Goal: Information Seeking & Learning: Learn about a topic

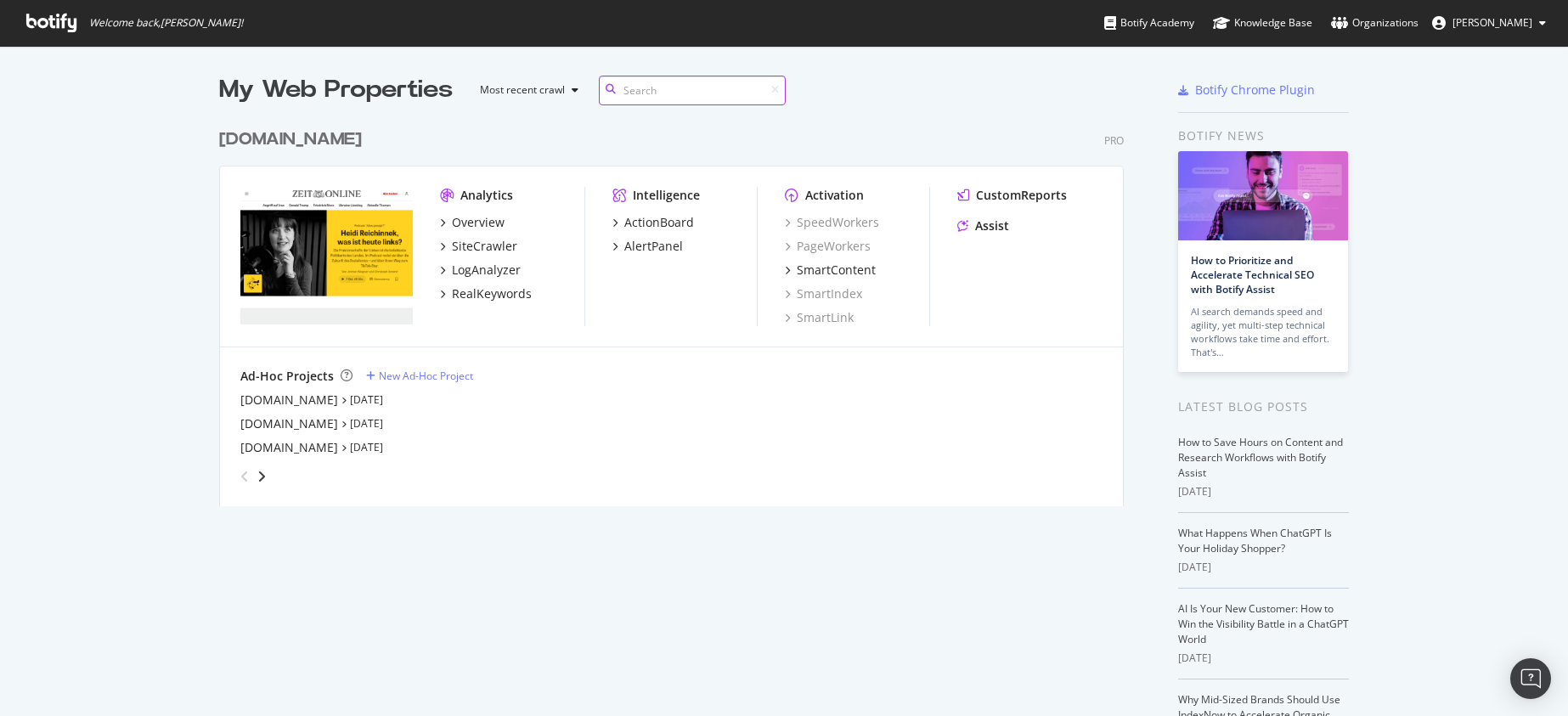
scroll to position [387, 906]
click at [497, 272] on div "LogAnalyzer" at bounding box center [487, 271] width 69 height 17
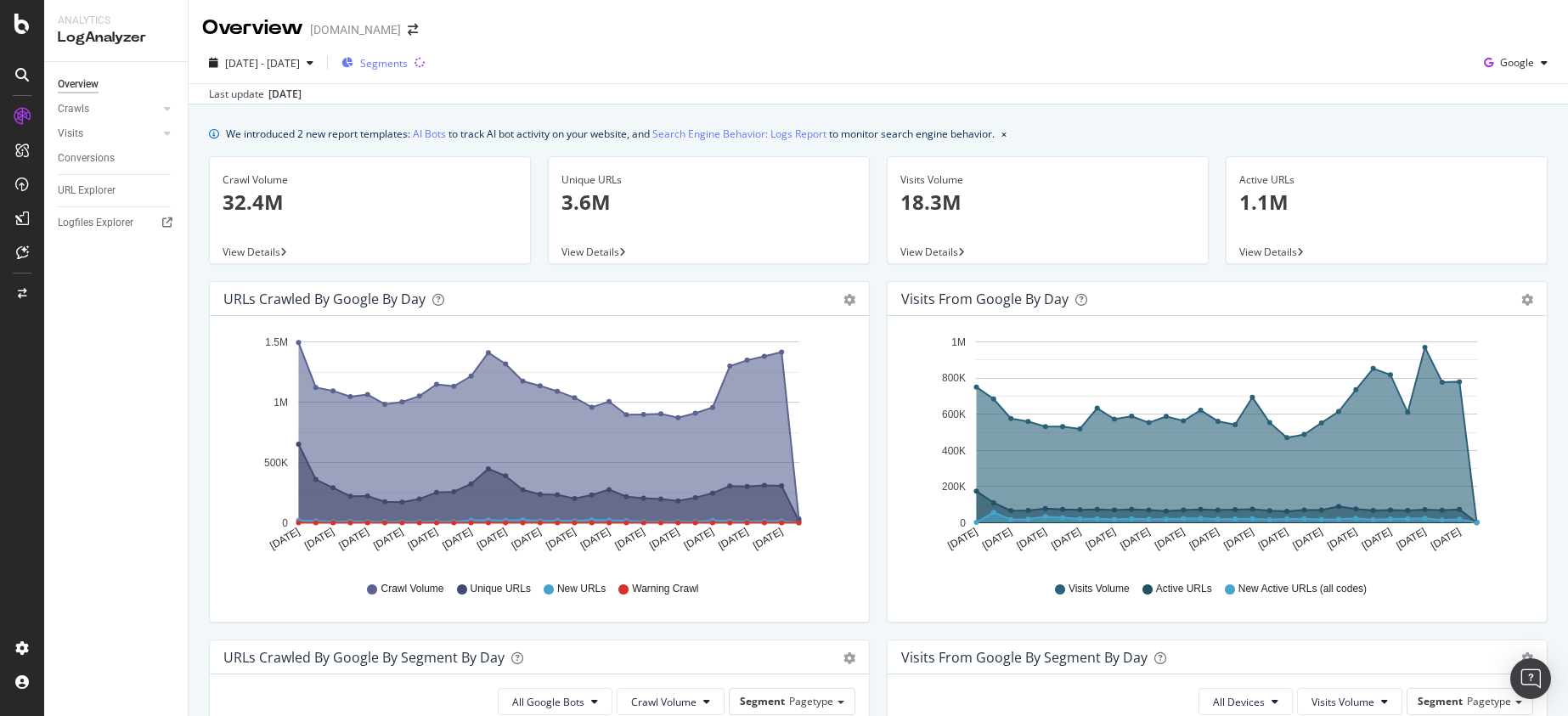
click at [408, 61] on span "Segments" at bounding box center [384, 62] width 48 height 14
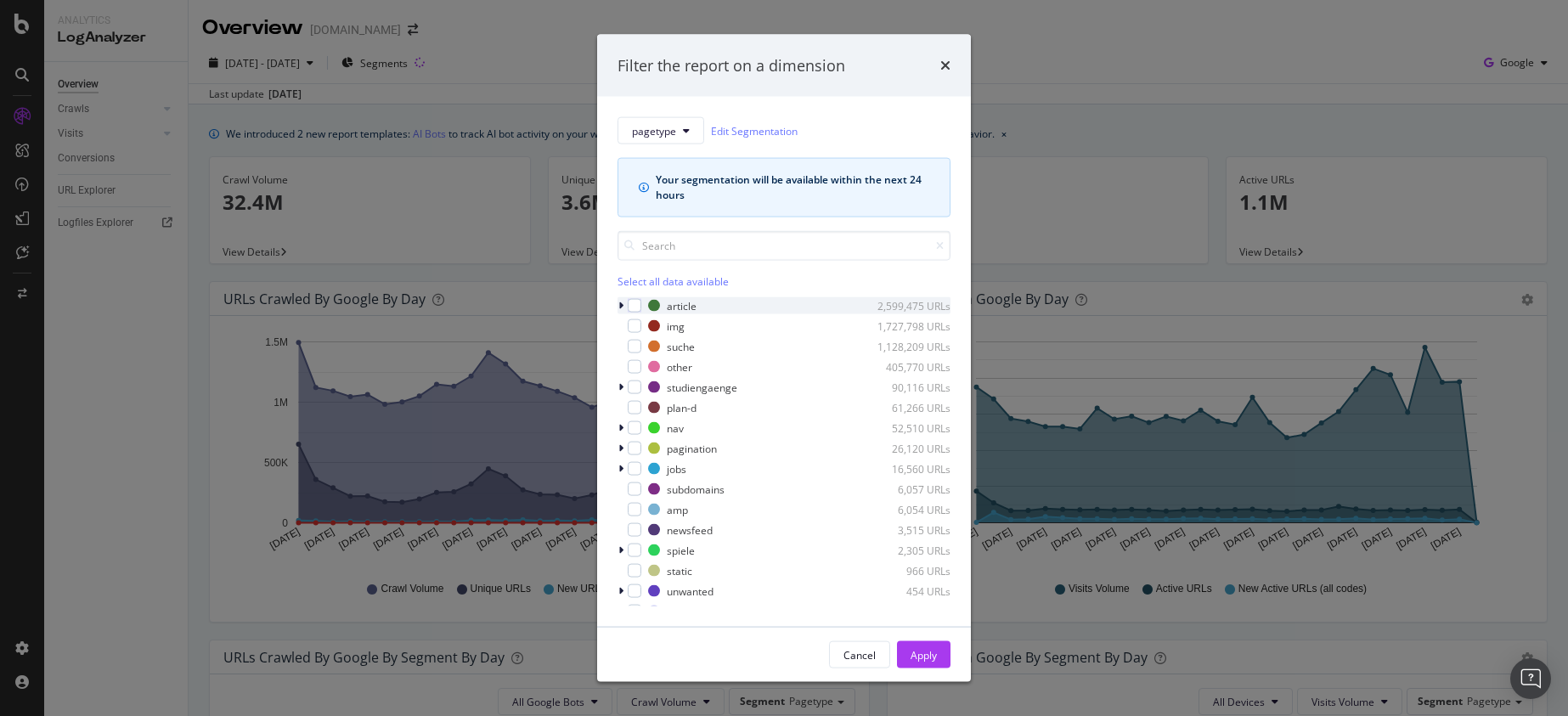
click at [626, 307] on div "modal" at bounding box center [623, 306] width 11 height 17
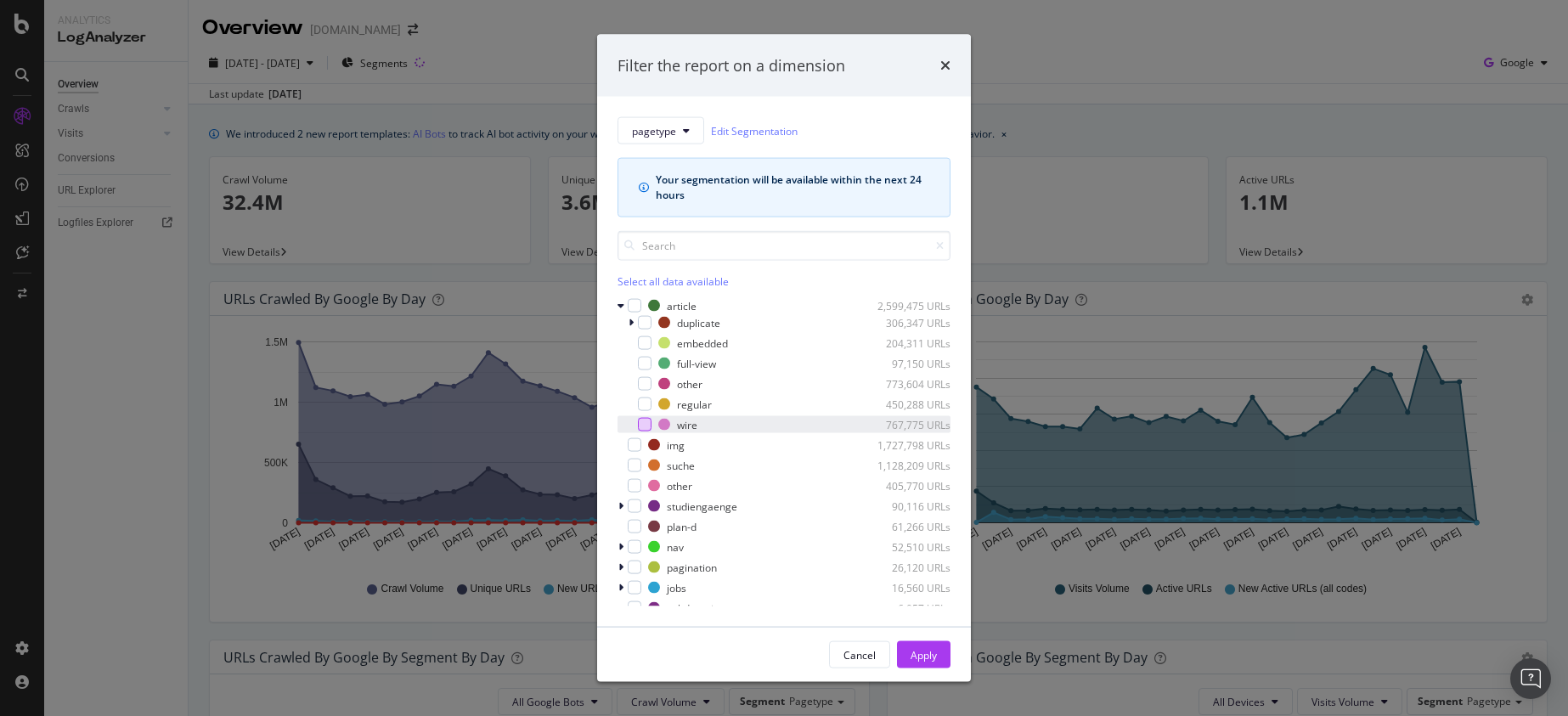
click at [648, 424] on div "modal" at bounding box center [645, 425] width 13 height 13
click at [938, 656] on button "Apply" at bounding box center [924, 655] width 54 height 27
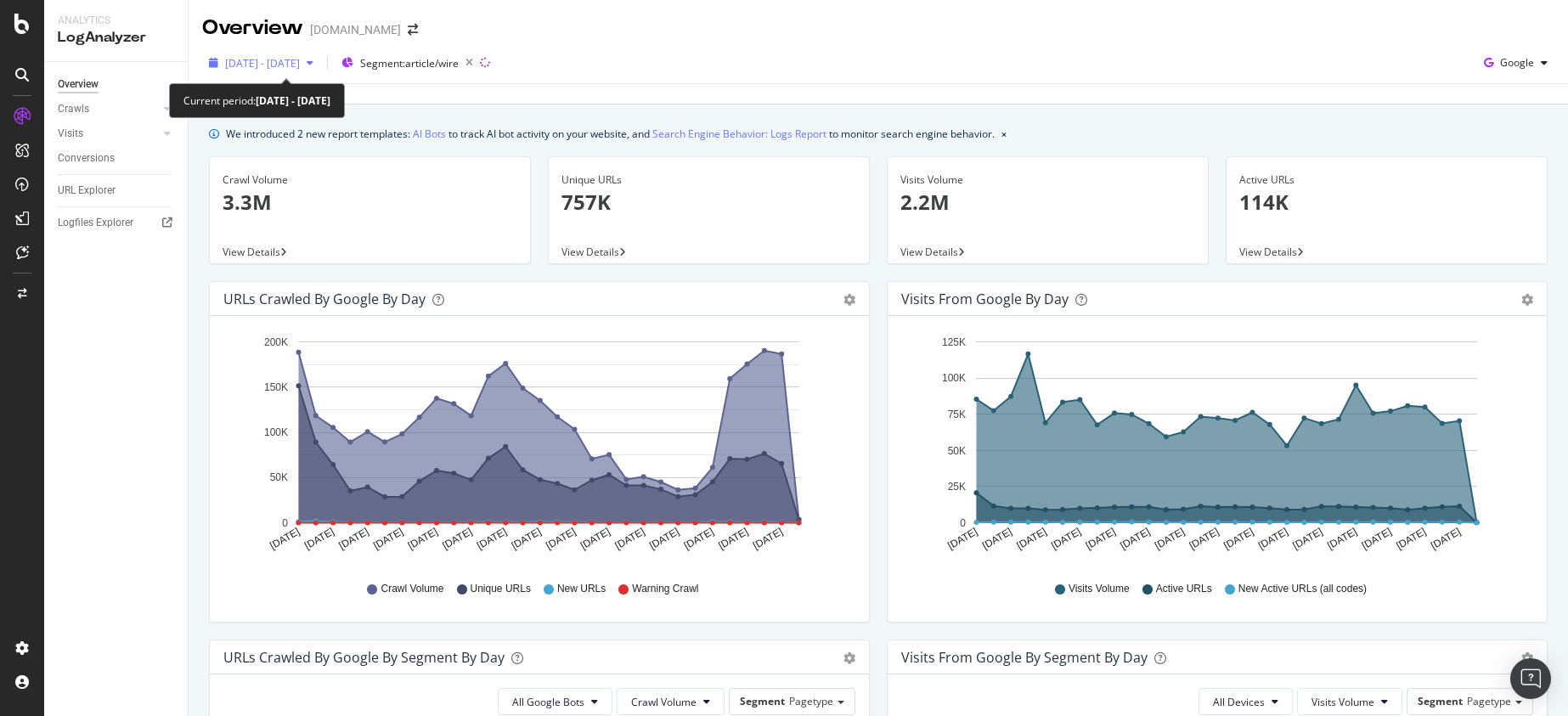
click at [299, 60] on span "[DATE] - [DATE]" at bounding box center [263, 62] width 75 height 14
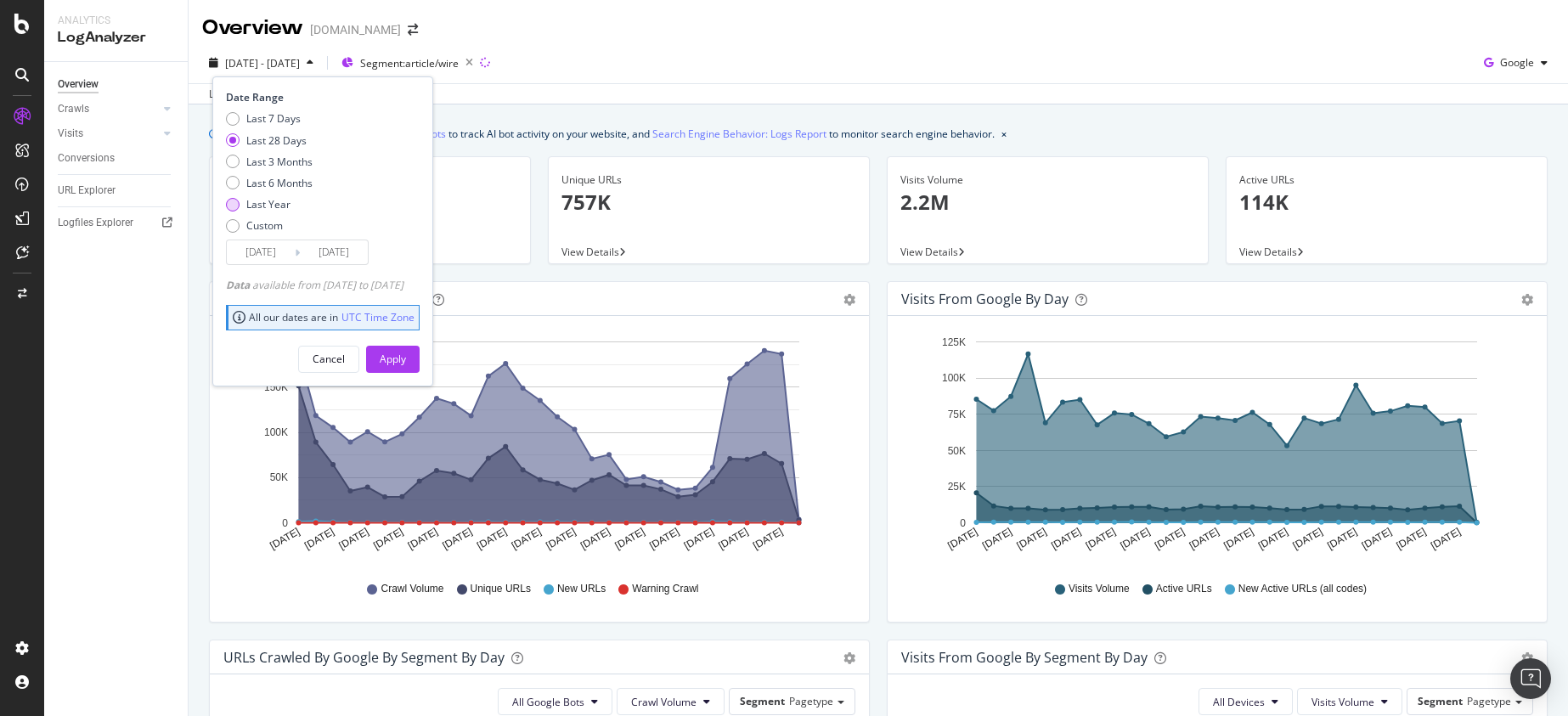
click at [255, 203] on div "Last Year" at bounding box center [269, 203] width 44 height 14
type input "[DATE]"
click at [406, 354] on div "Apply" at bounding box center [392, 359] width 26 height 14
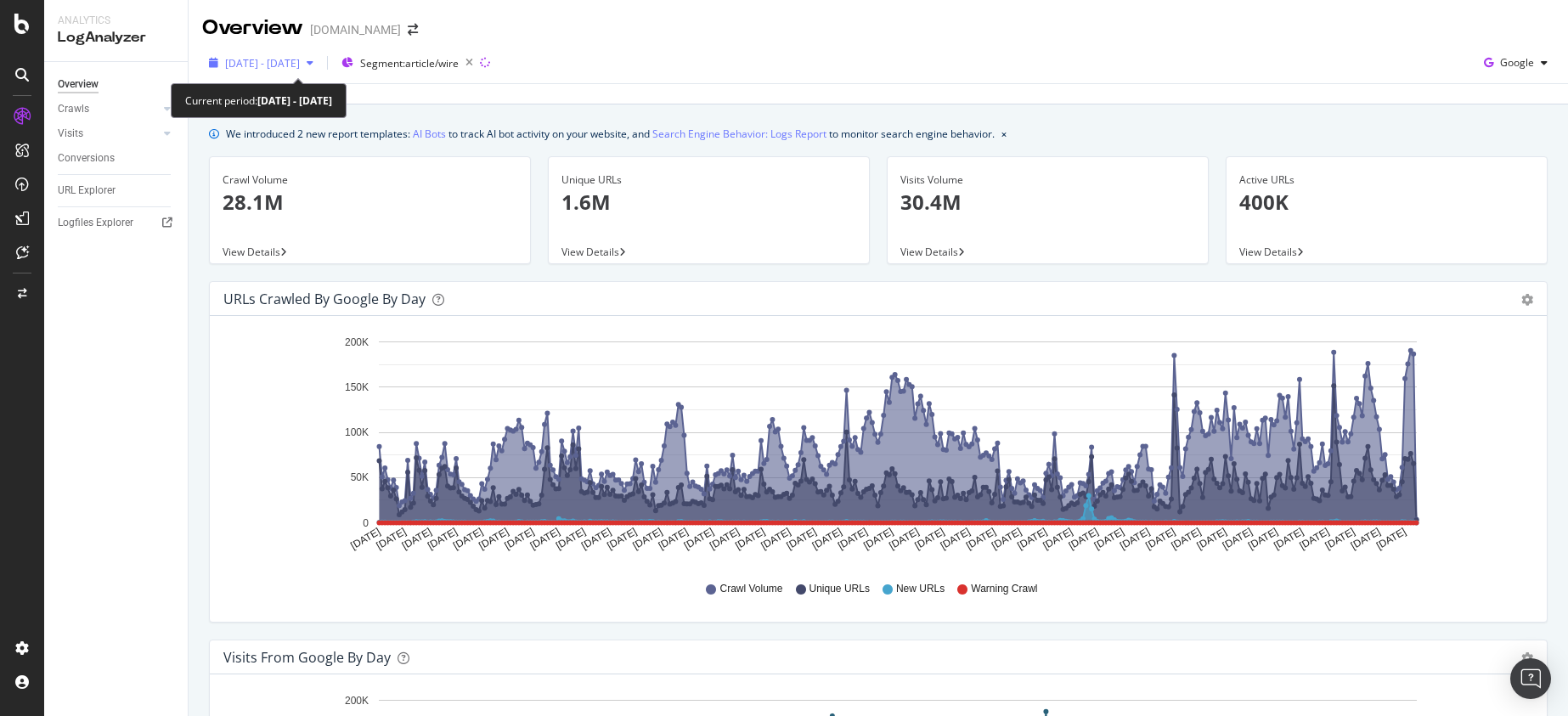
click at [299, 67] on span "[DATE] - [DATE]" at bounding box center [263, 62] width 75 height 14
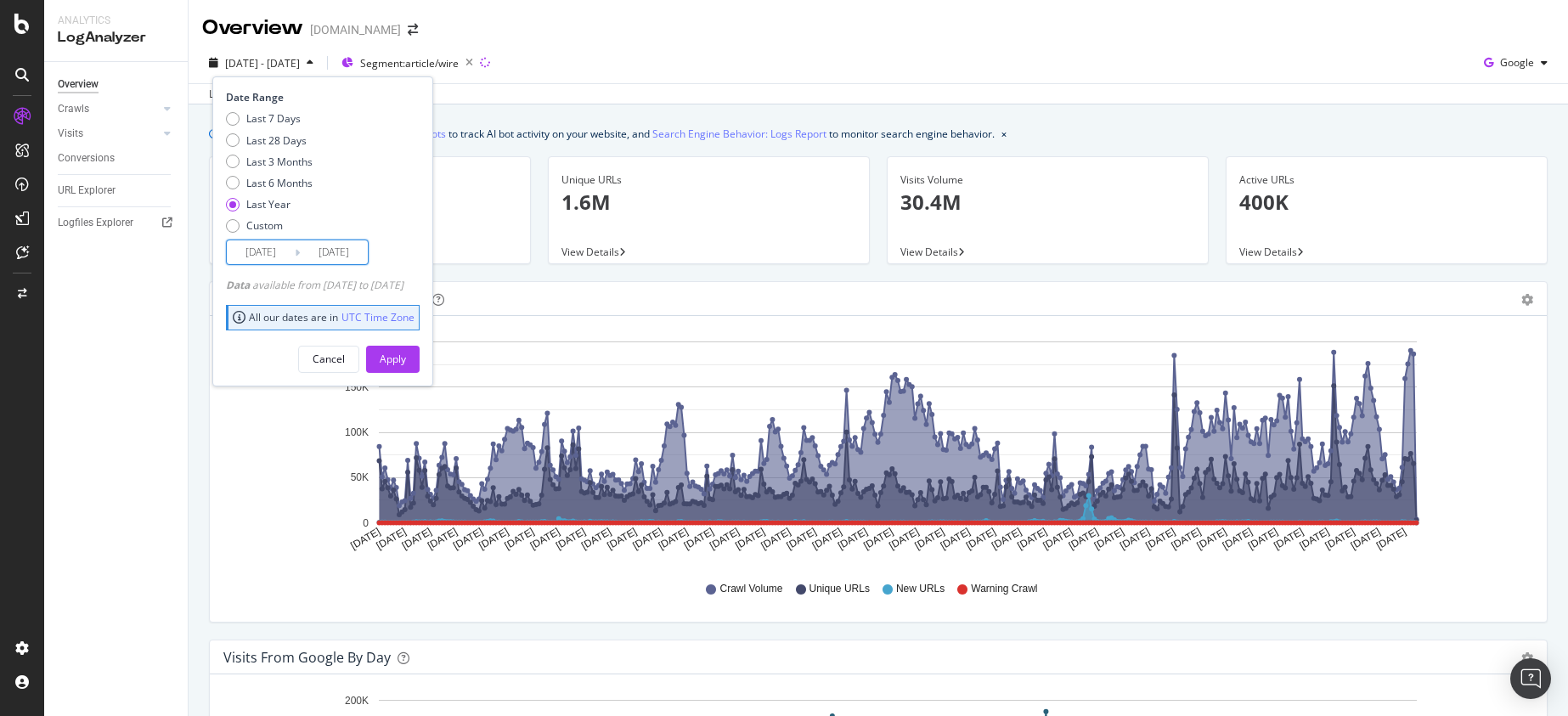
click at [275, 257] on input "[DATE]" at bounding box center [260, 252] width 68 height 24
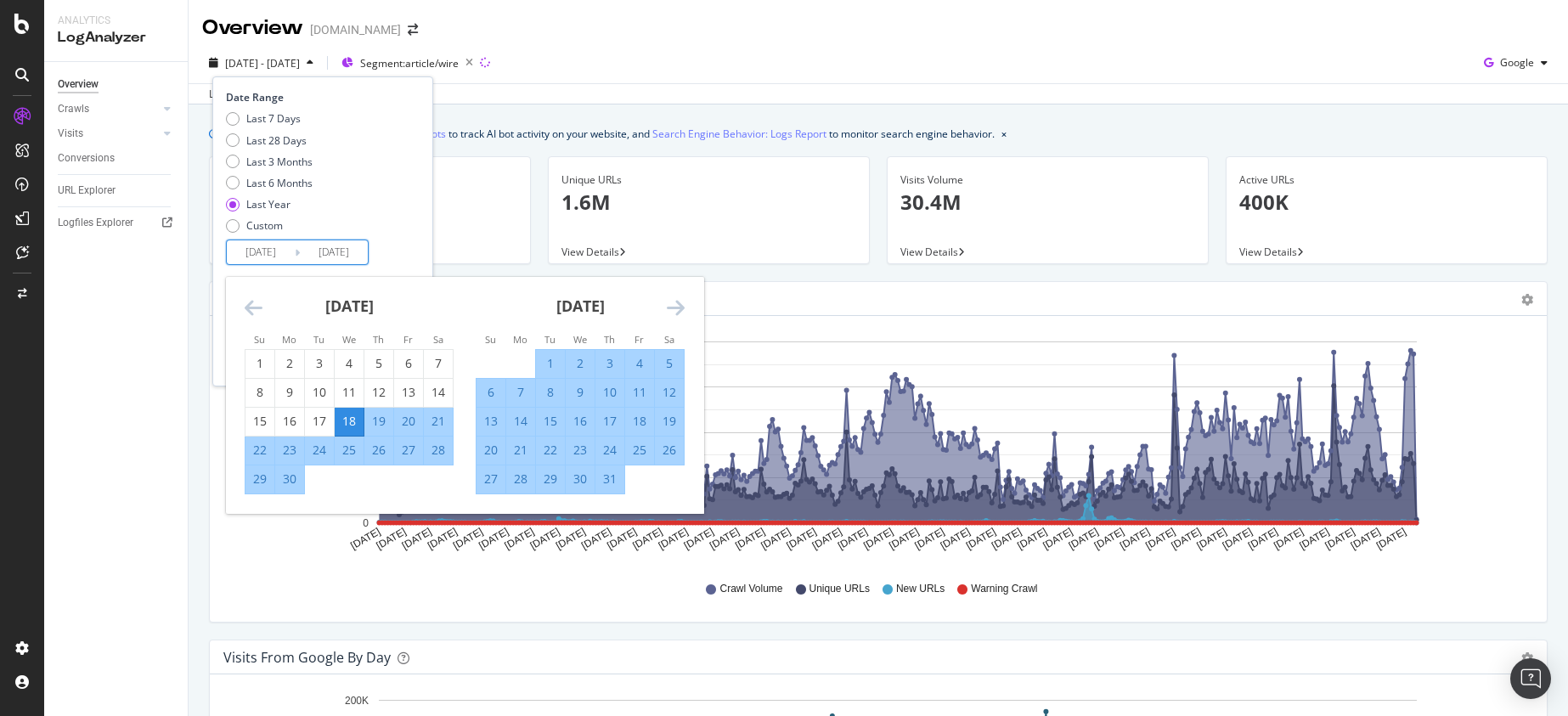
click at [251, 305] on icon "Move backward to switch to the previous month." at bounding box center [253, 307] width 18 height 20
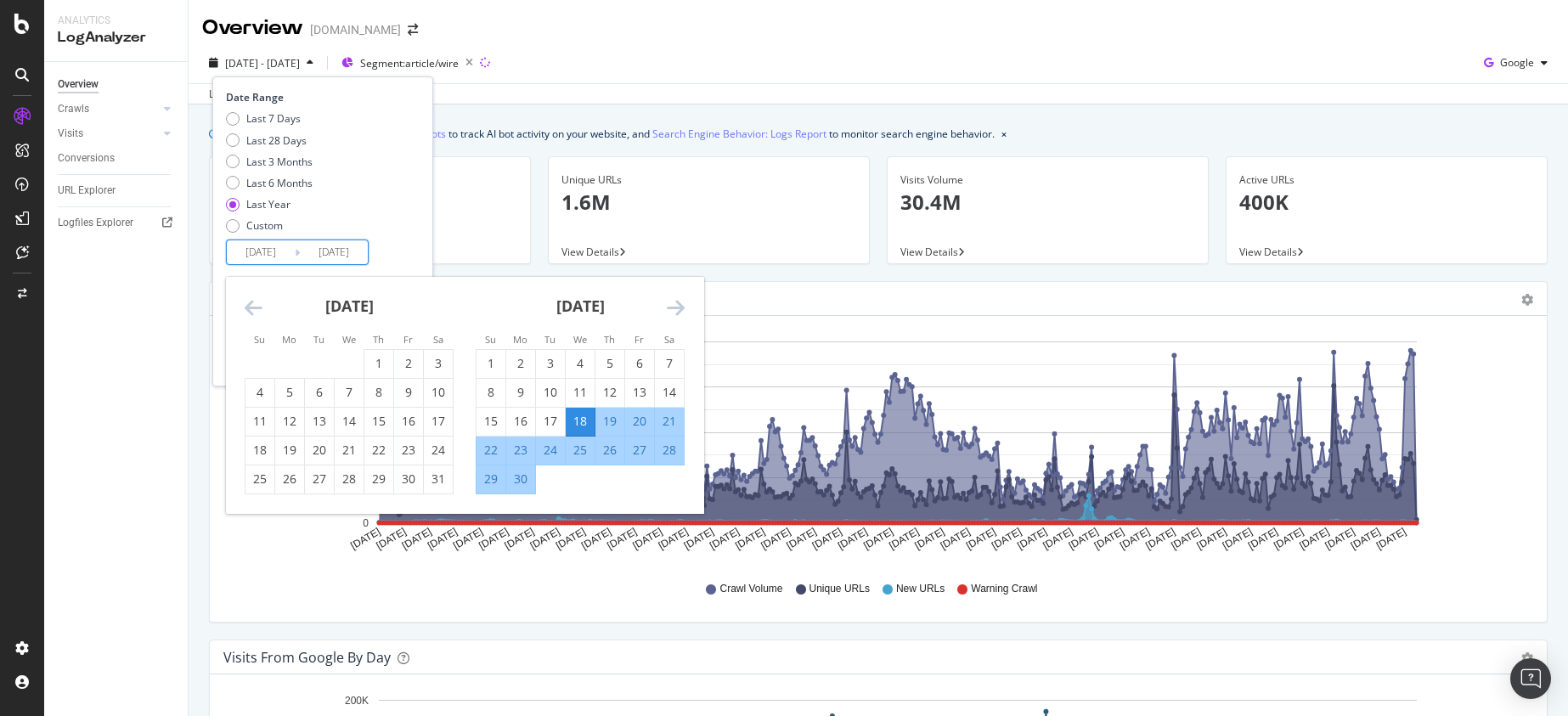
click at [251, 305] on icon "Move backward to switch to the previous month." at bounding box center [253, 307] width 18 height 20
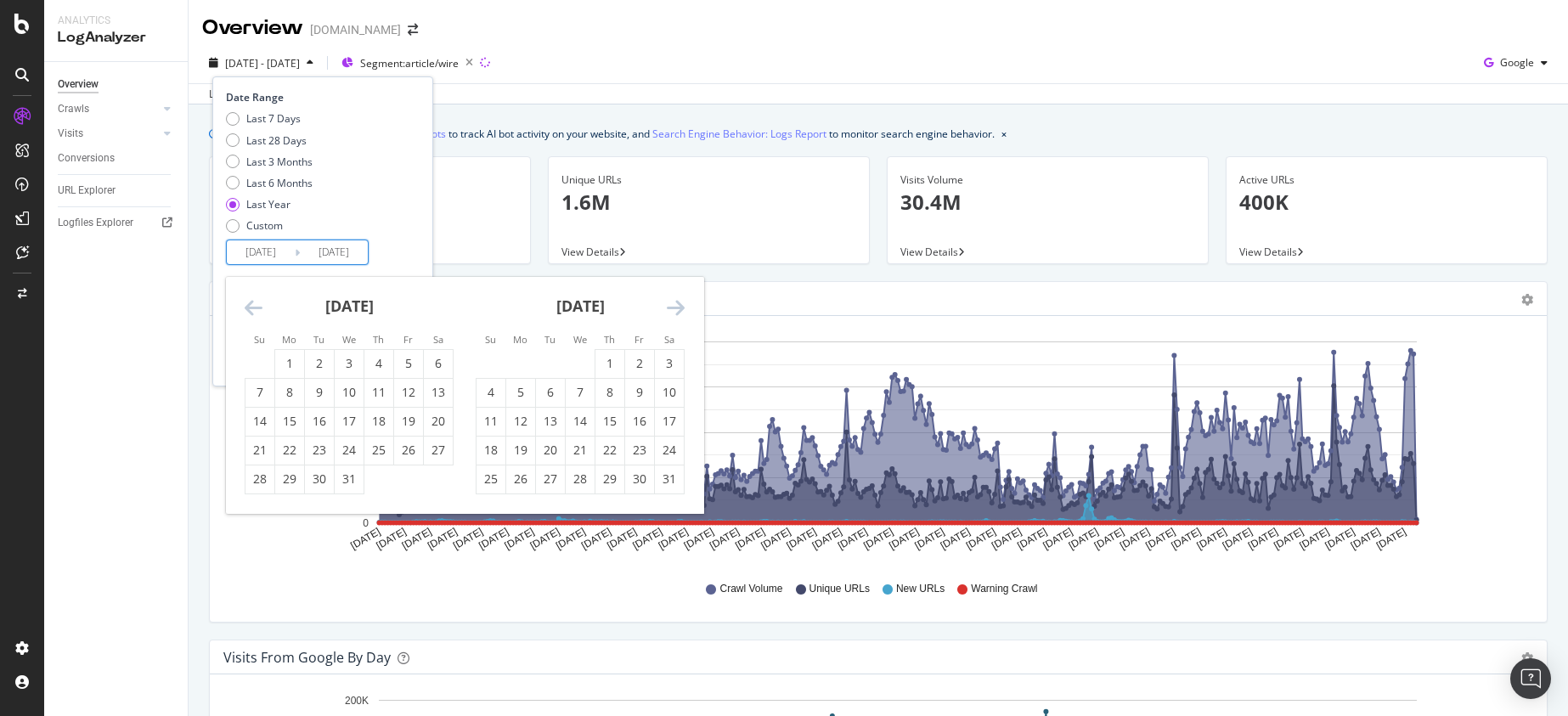
click at [251, 305] on icon "Move backward to switch to the previous month." at bounding box center [253, 307] width 18 height 20
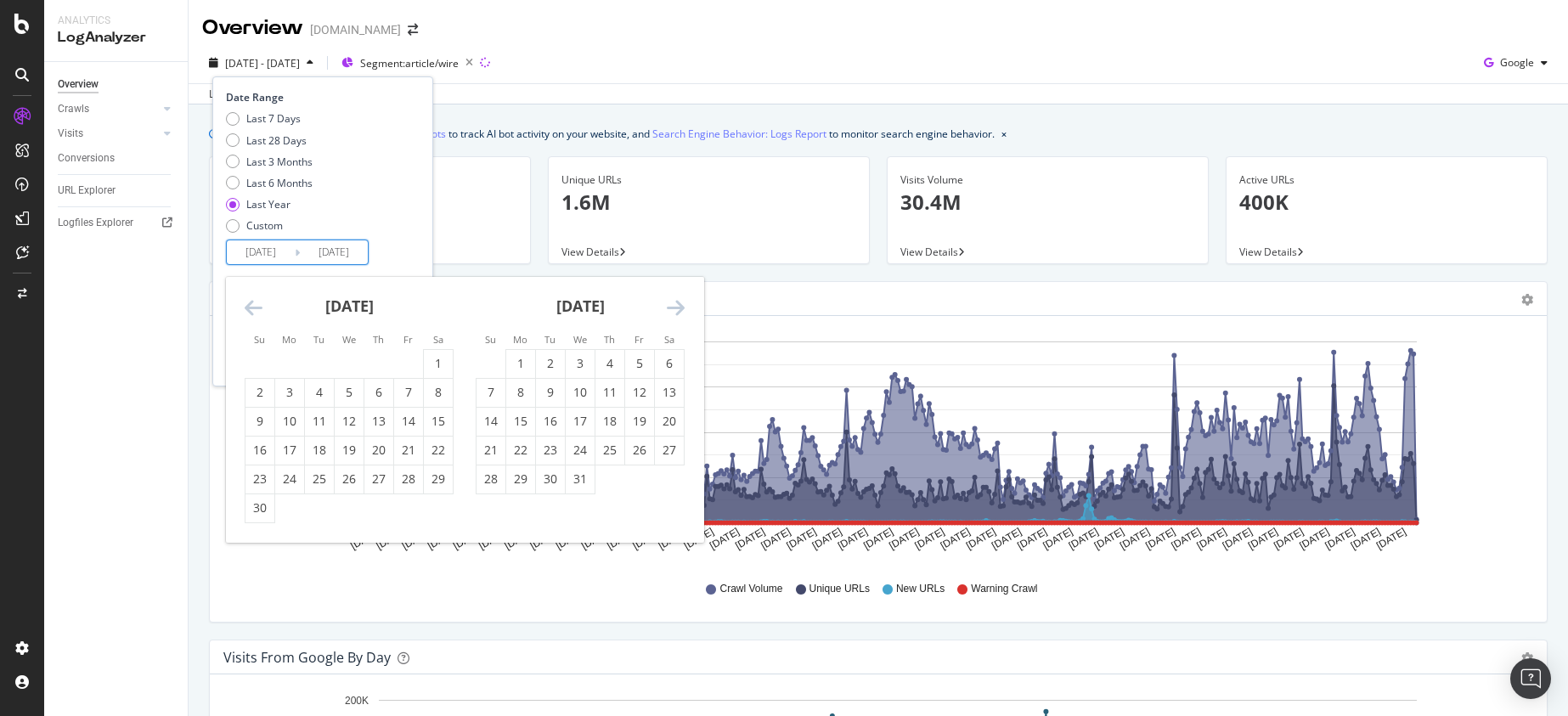
click at [251, 305] on icon "Move backward to switch to the previous month." at bounding box center [253, 307] width 18 height 20
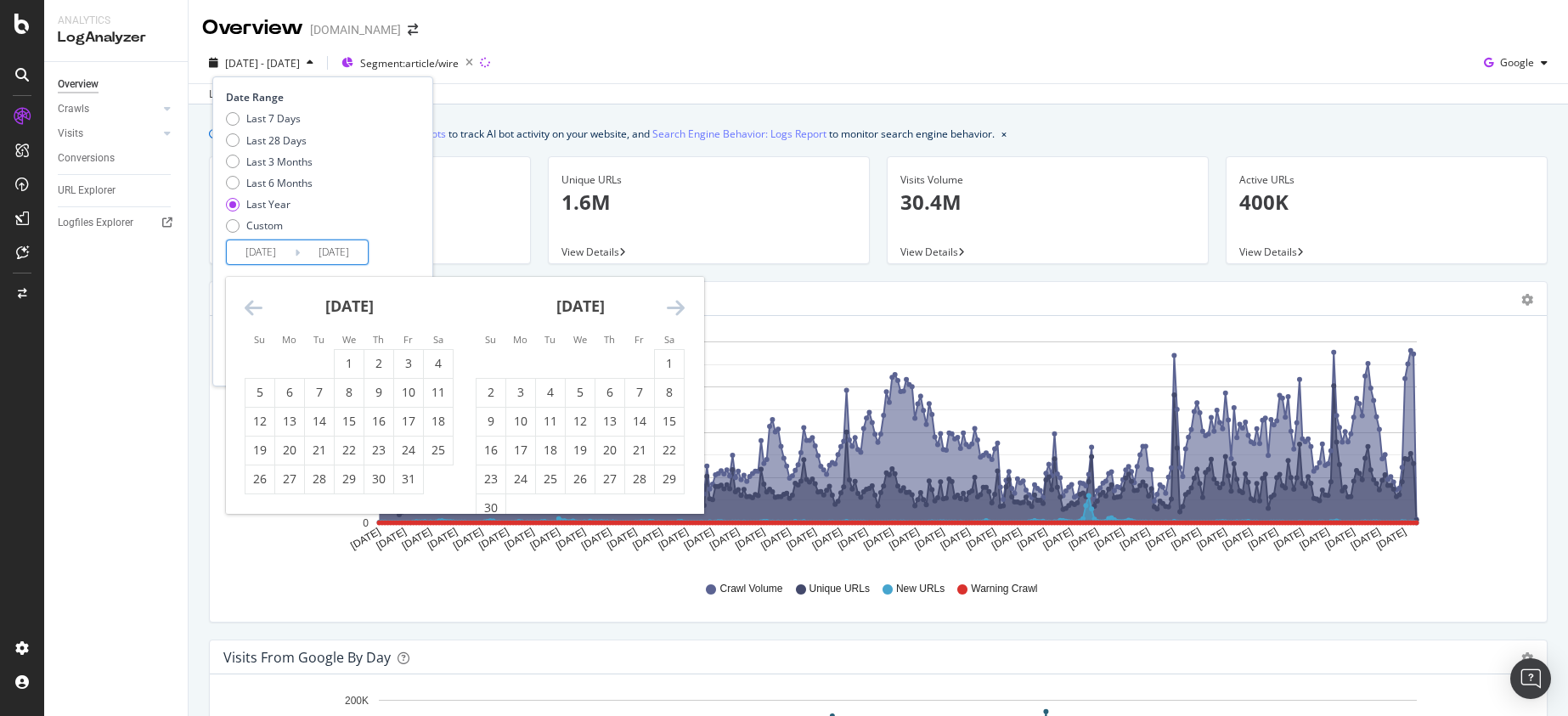
click at [251, 305] on icon "Move backward to switch to the previous month." at bounding box center [253, 307] width 18 height 20
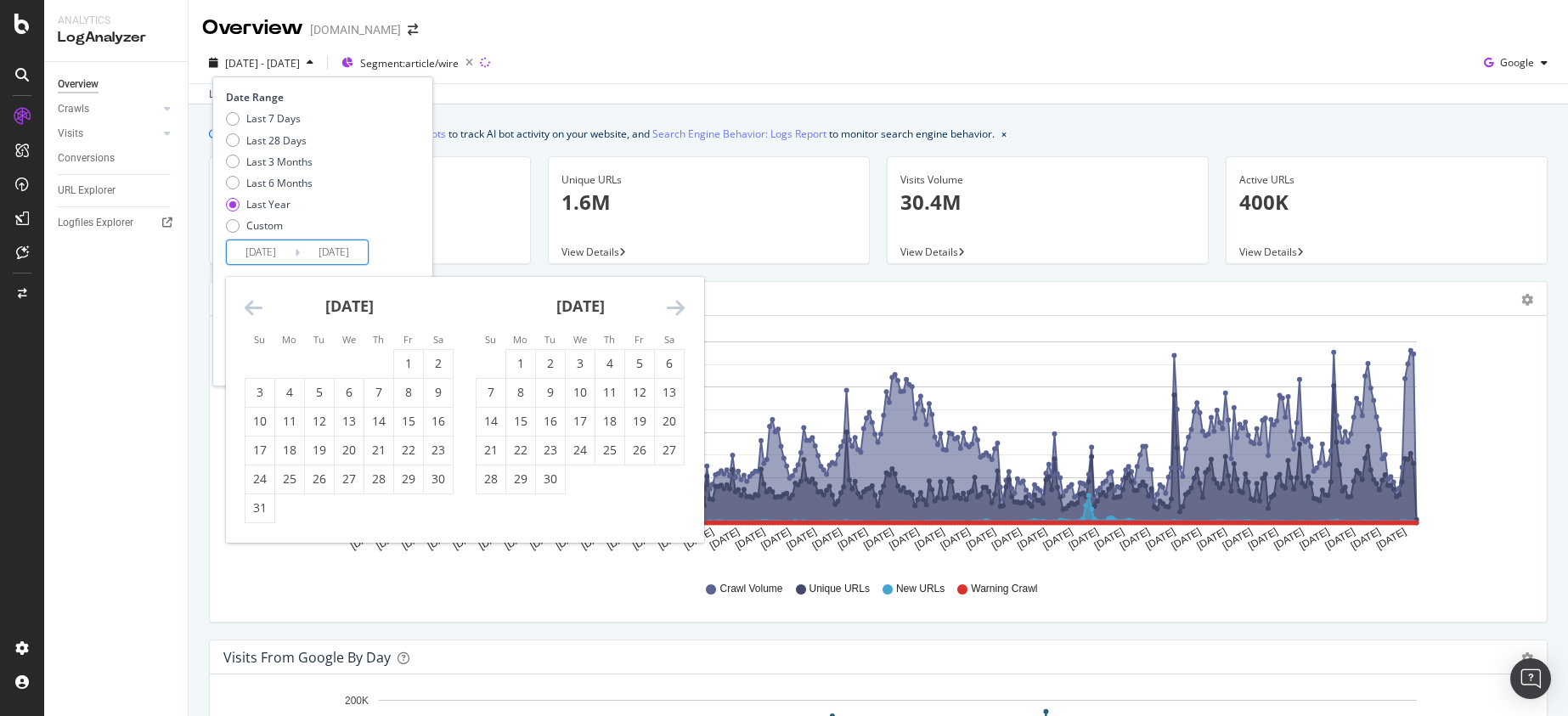
click at [251, 305] on icon "Move backward to switch to the previous month." at bounding box center [253, 307] width 18 height 20
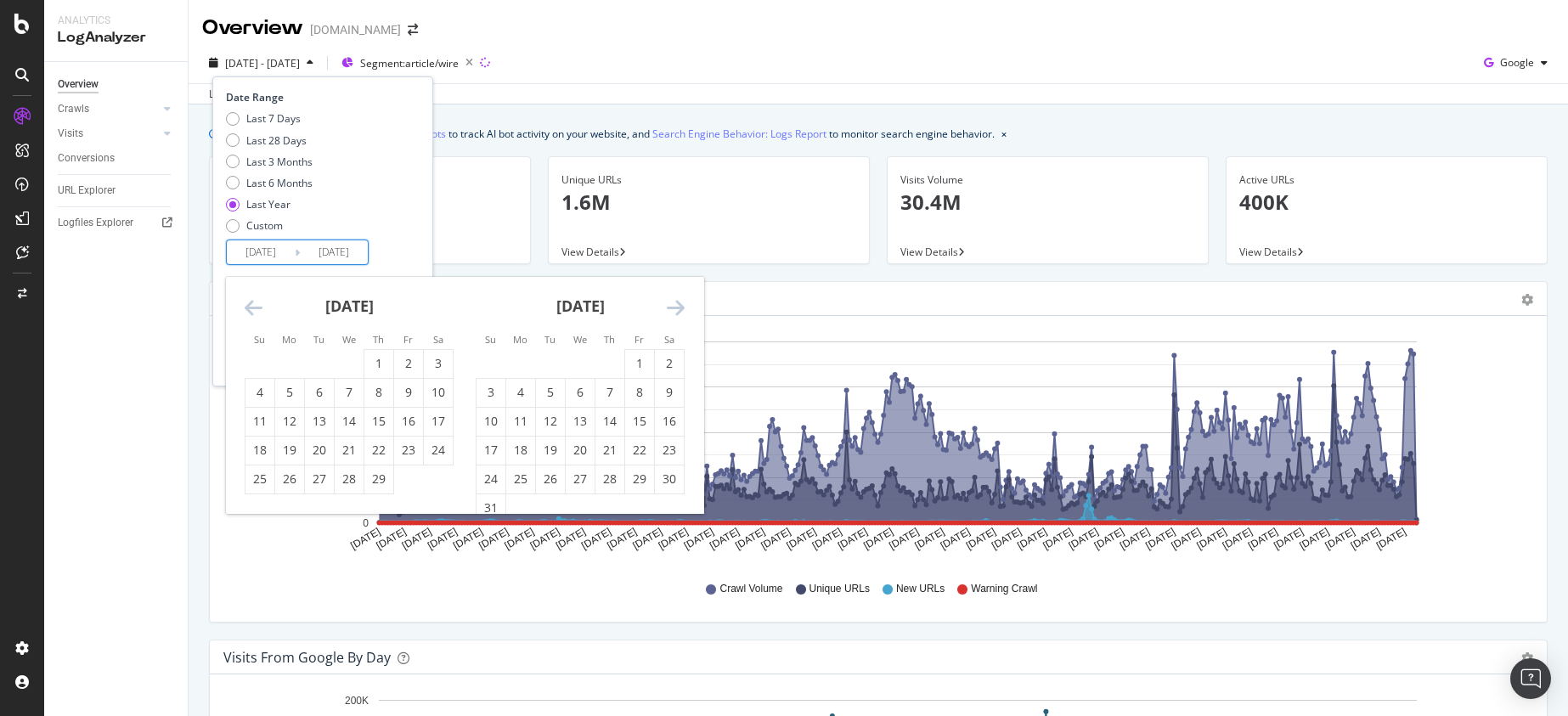
click at [251, 305] on icon "Move backward to switch to the previous month." at bounding box center [253, 307] width 18 height 20
click at [299, 370] on div "1" at bounding box center [290, 364] width 29 height 17
type input "[DATE]"
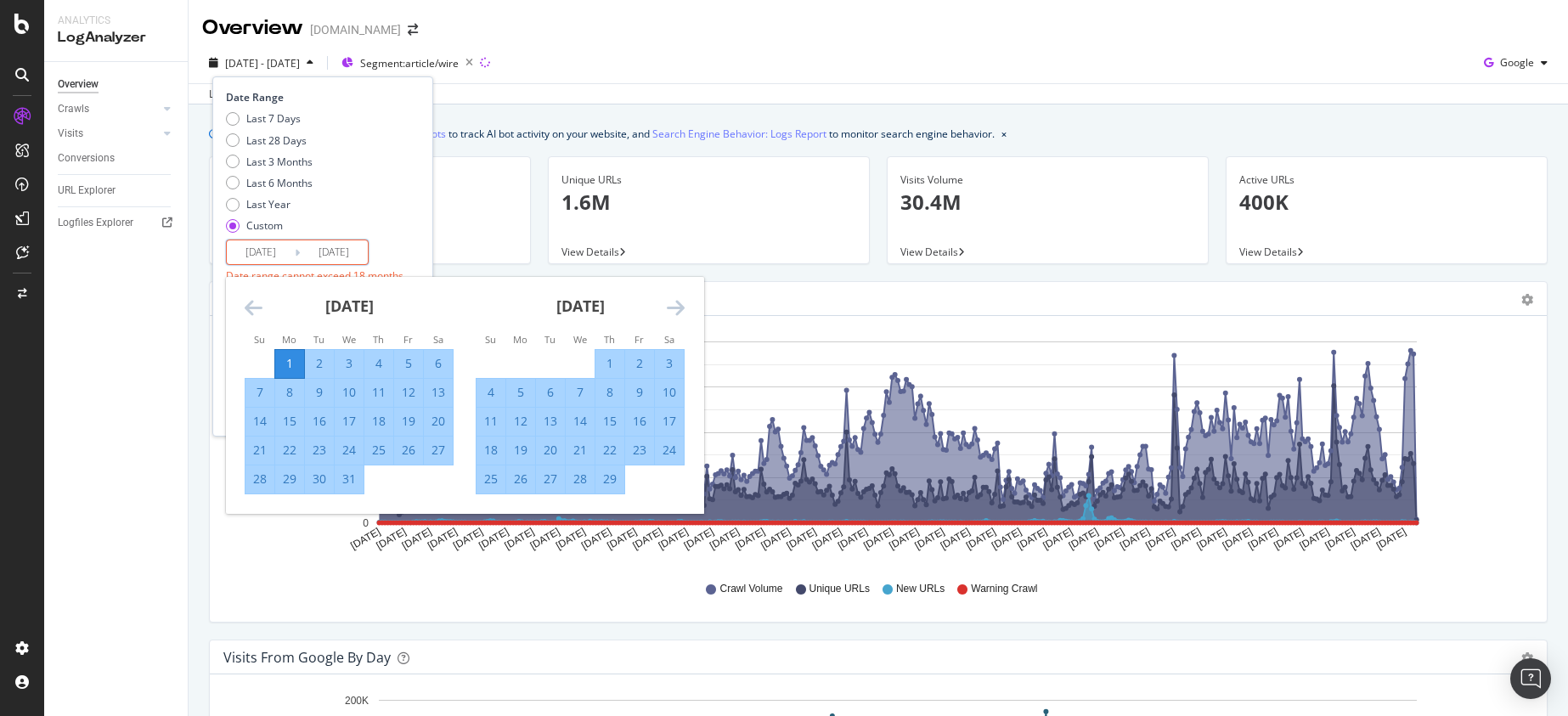
click at [675, 305] on icon "Move forward to switch to the next month." at bounding box center [676, 307] width 18 height 20
click at [675, 306] on icon "Move forward to switch to the next month." at bounding box center [676, 307] width 18 height 20
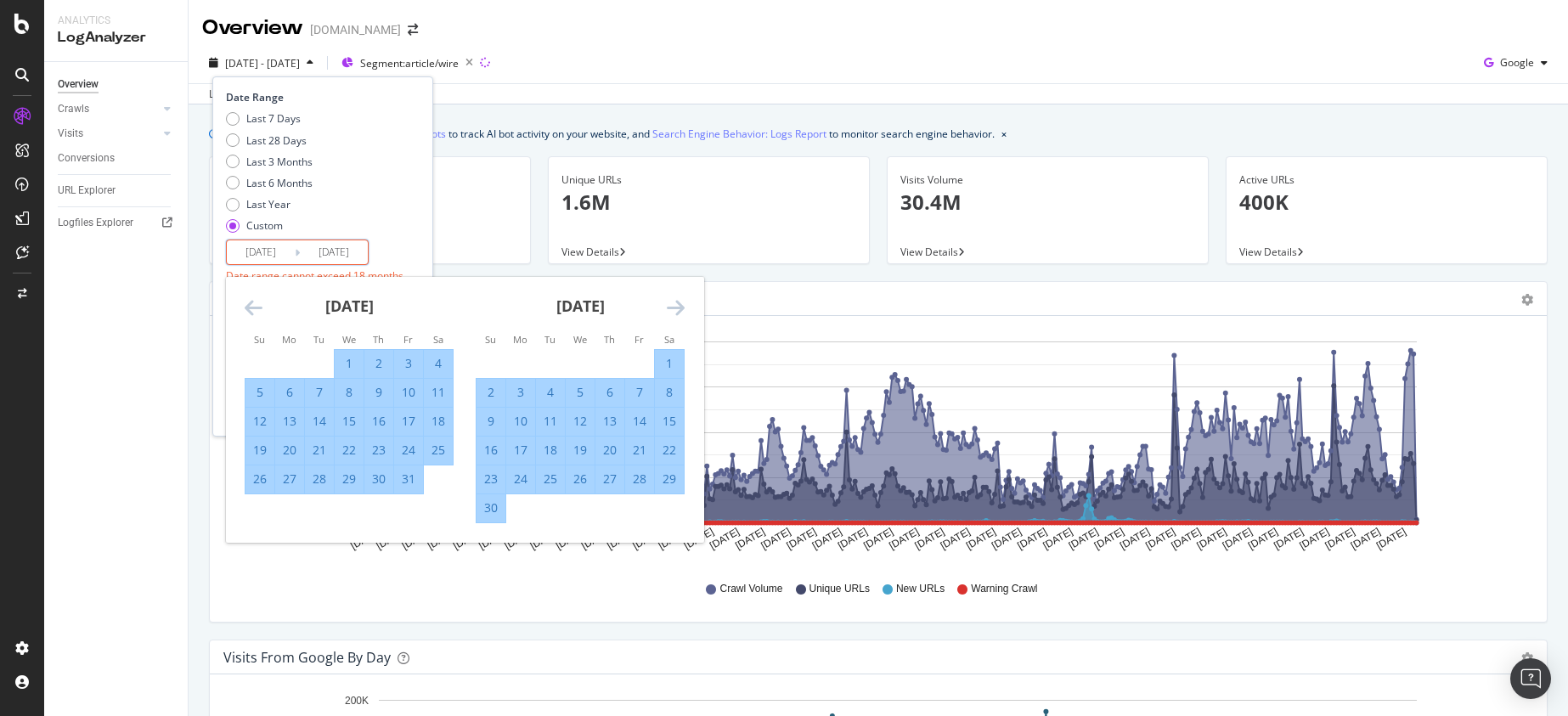
click at [675, 306] on icon "Move forward to switch to the next month." at bounding box center [676, 307] width 18 height 20
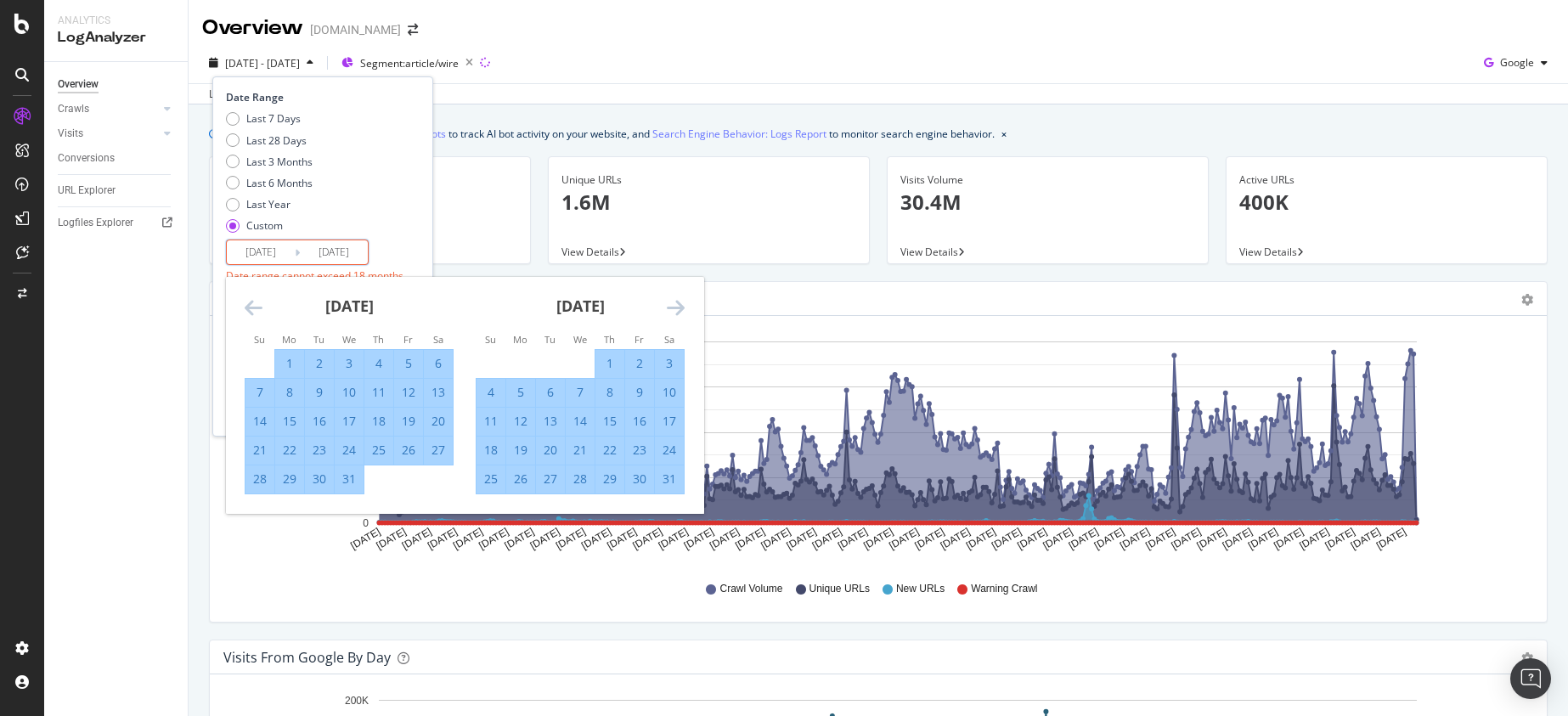
click at [675, 306] on icon "Move forward to switch to the next month." at bounding box center [676, 307] width 18 height 20
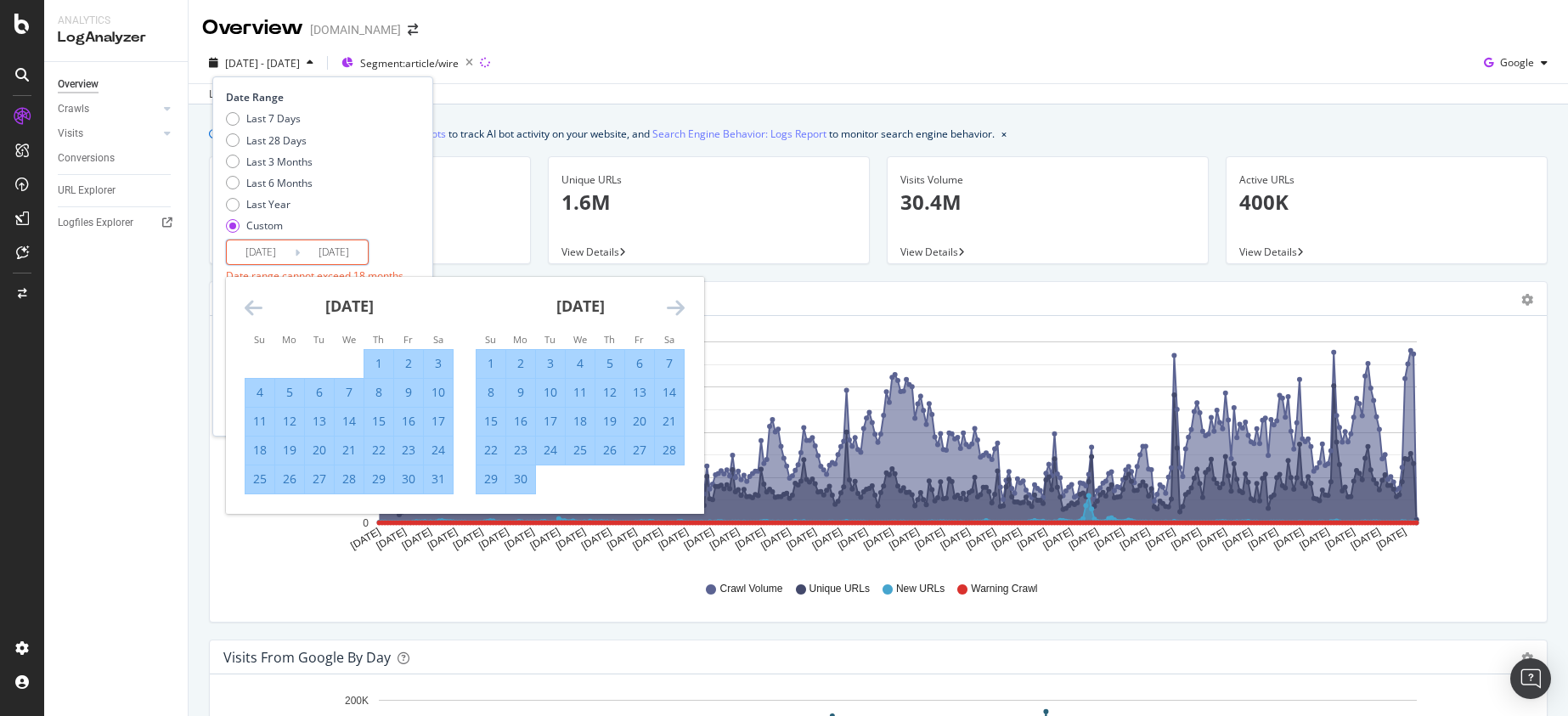
click at [675, 306] on icon "Move forward to switch to the next month." at bounding box center [676, 307] width 18 height 20
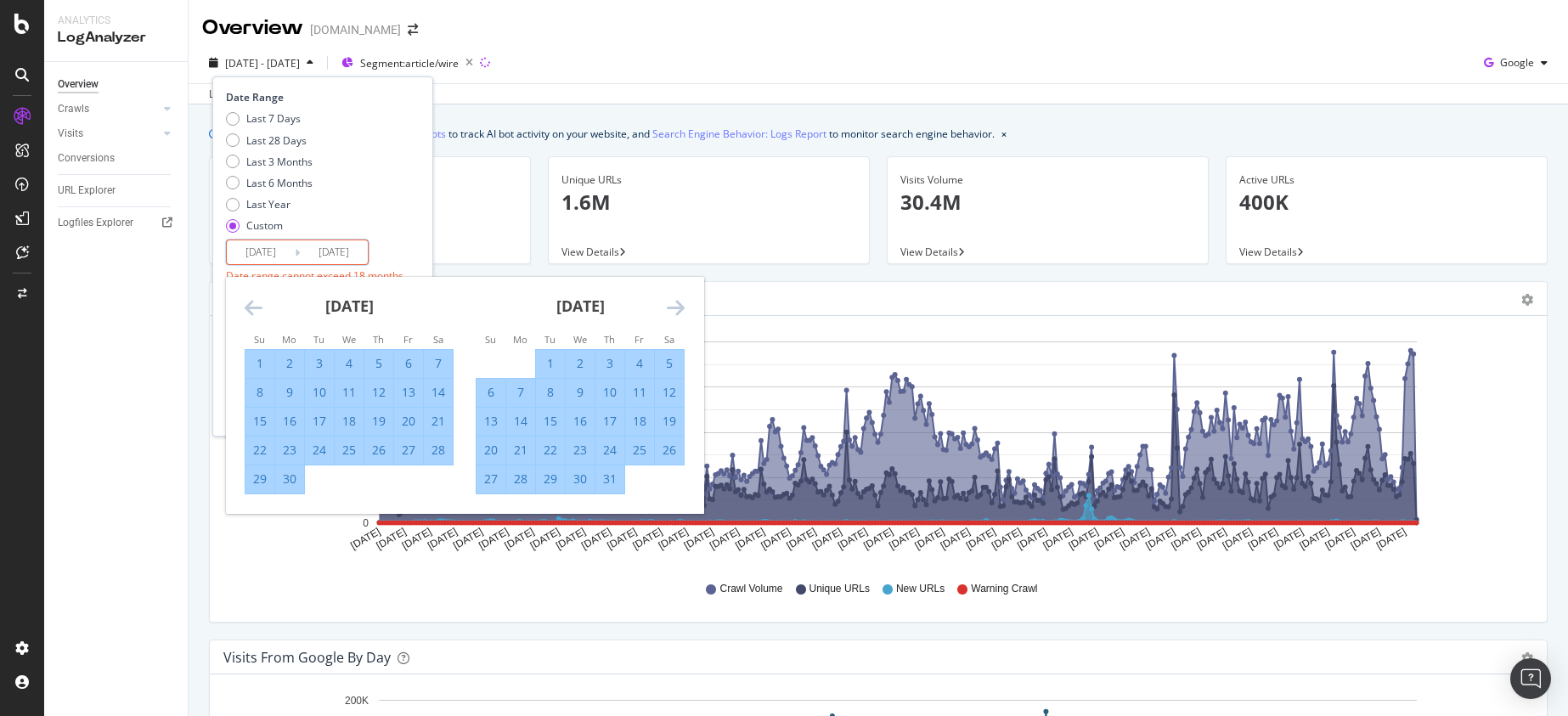
click at [675, 306] on icon "Move forward to switch to the next month." at bounding box center [676, 307] width 18 height 20
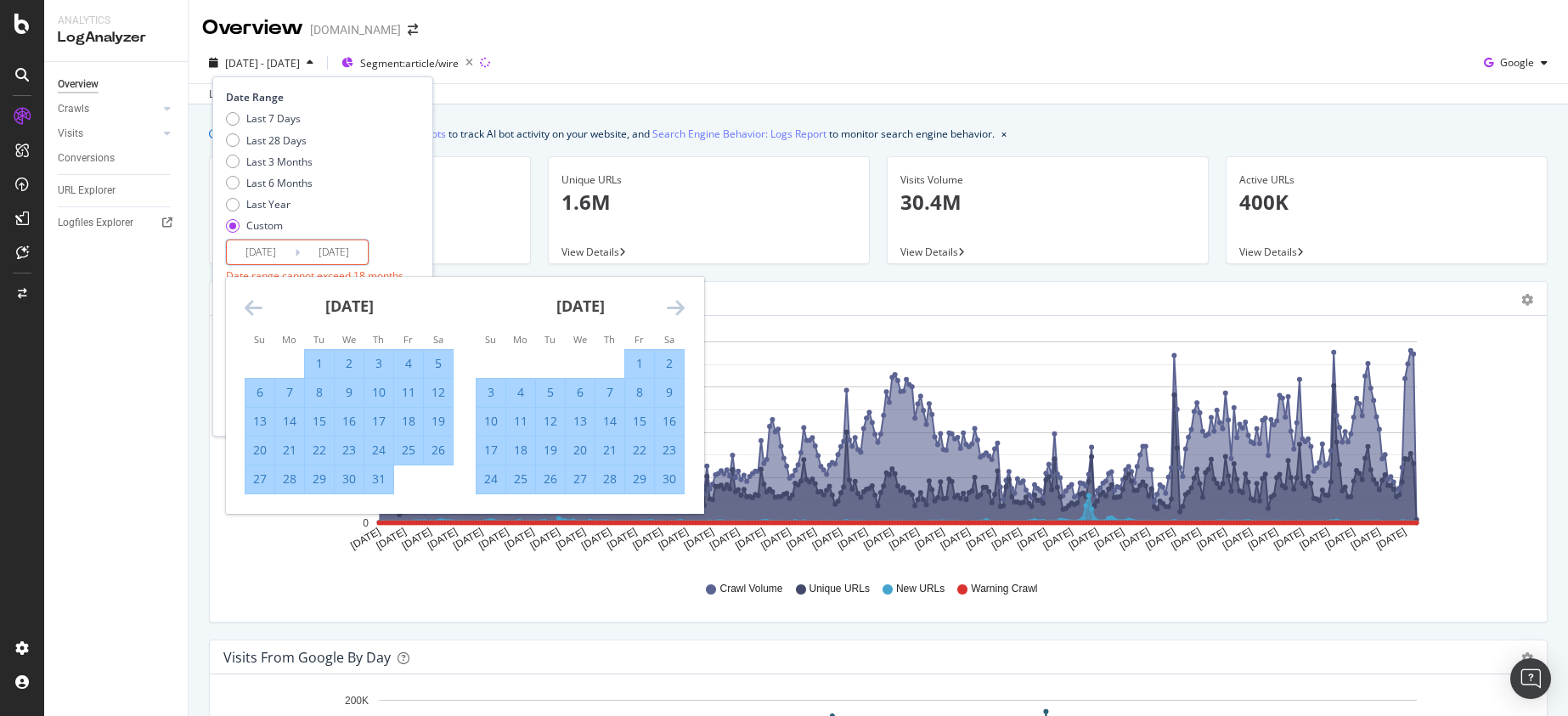
click at [675, 306] on icon "Move forward to switch to the next month." at bounding box center [676, 307] width 18 height 20
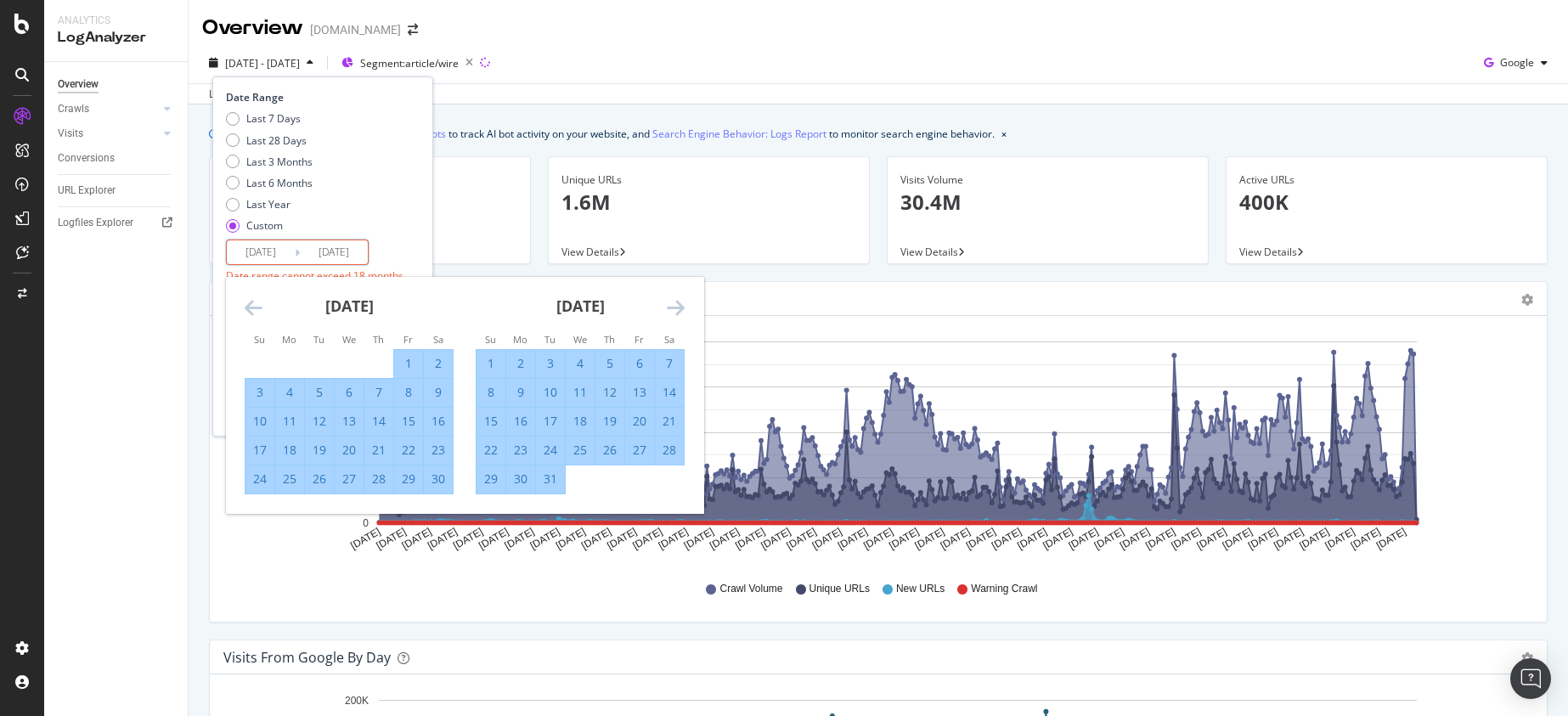
click at [675, 306] on icon "Move forward to switch to the next month." at bounding box center [676, 307] width 18 height 20
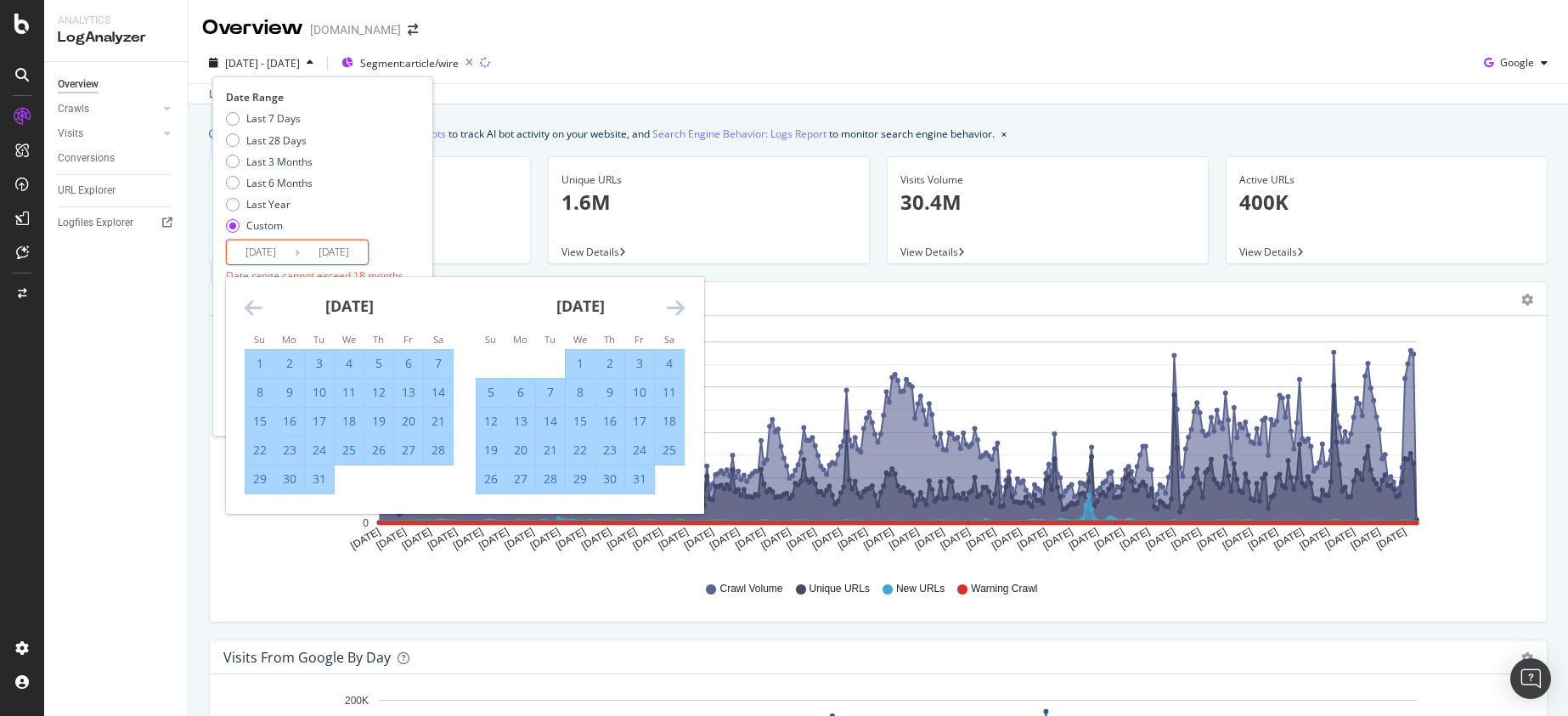
click at [675, 306] on icon "Move forward to switch to the next month." at bounding box center [676, 307] width 18 height 20
click at [344, 361] on div "1" at bounding box center [349, 364] width 29 height 17
type input "[DATE]"
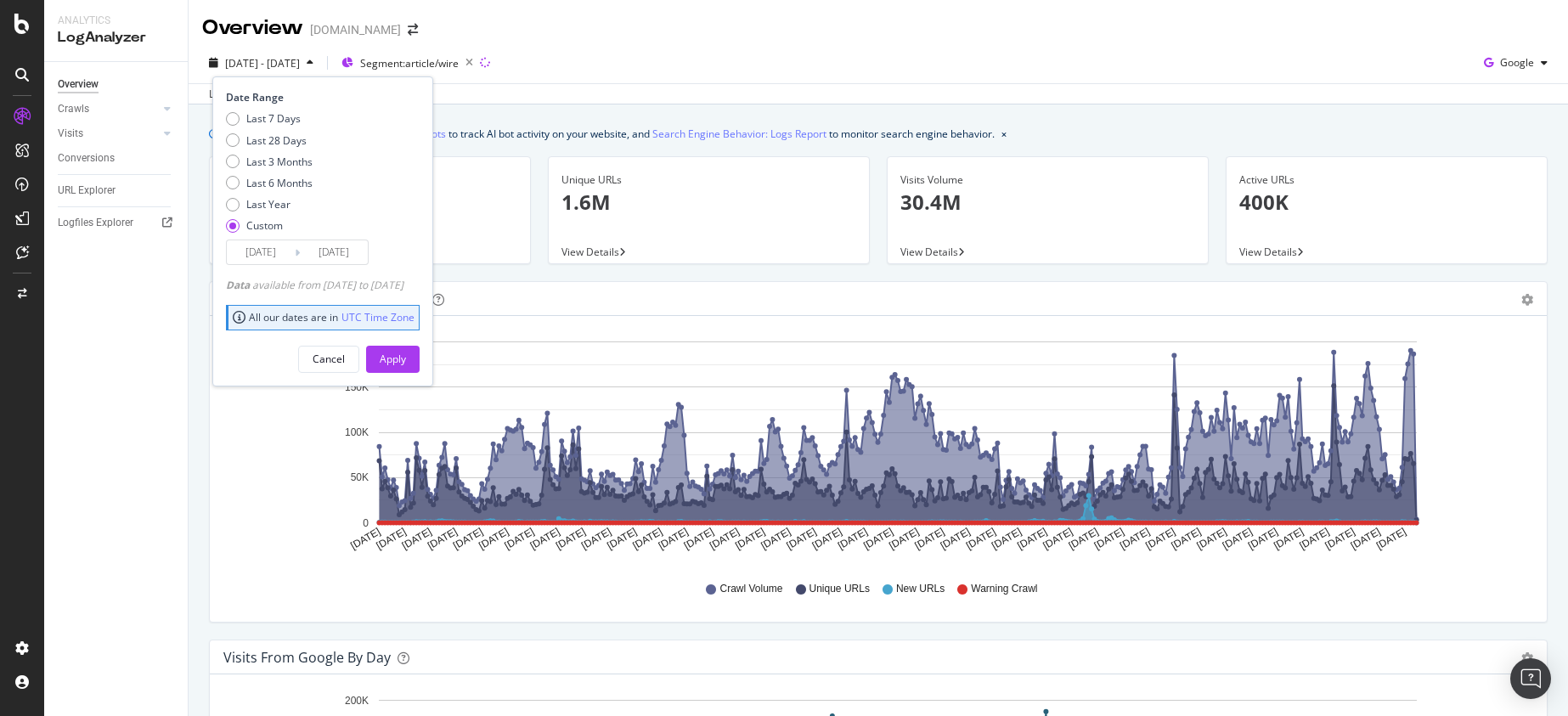
click at [261, 259] on input "[DATE]" at bounding box center [260, 252] width 68 height 24
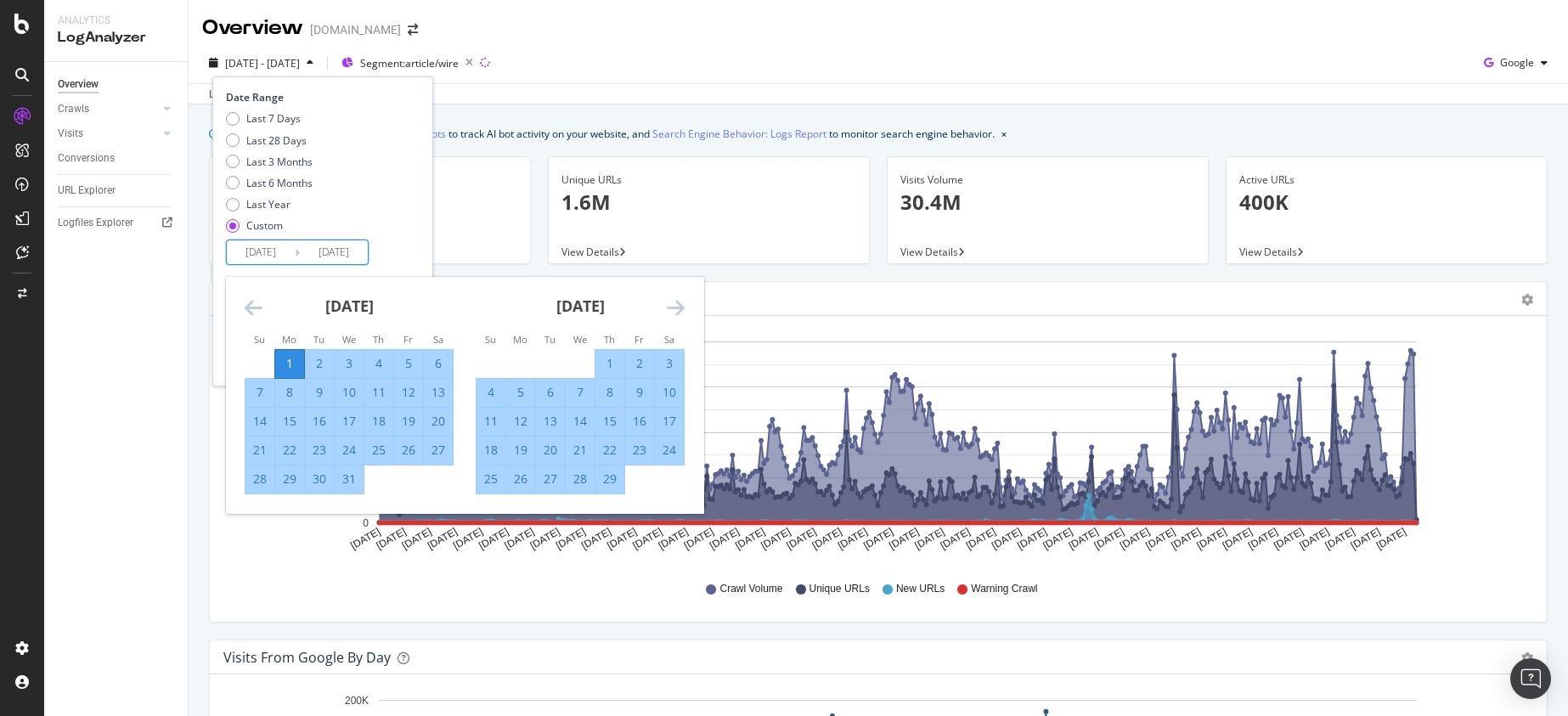
click at [670, 307] on icon "Move forward to switch to the next month." at bounding box center [676, 307] width 18 height 20
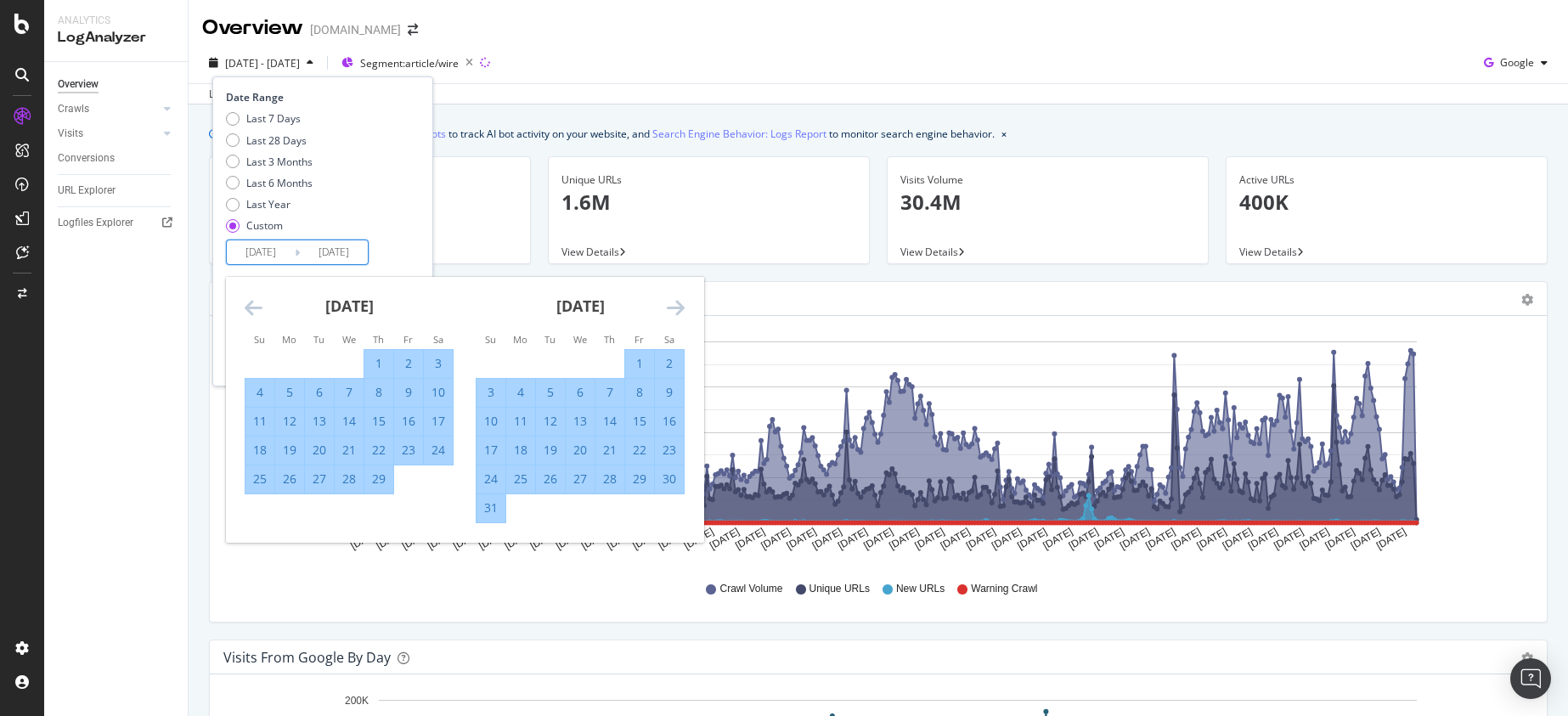
click at [670, 307] on icon "Move forward to switch to the next month." at bounding box center [676, 307] width 18 height 20
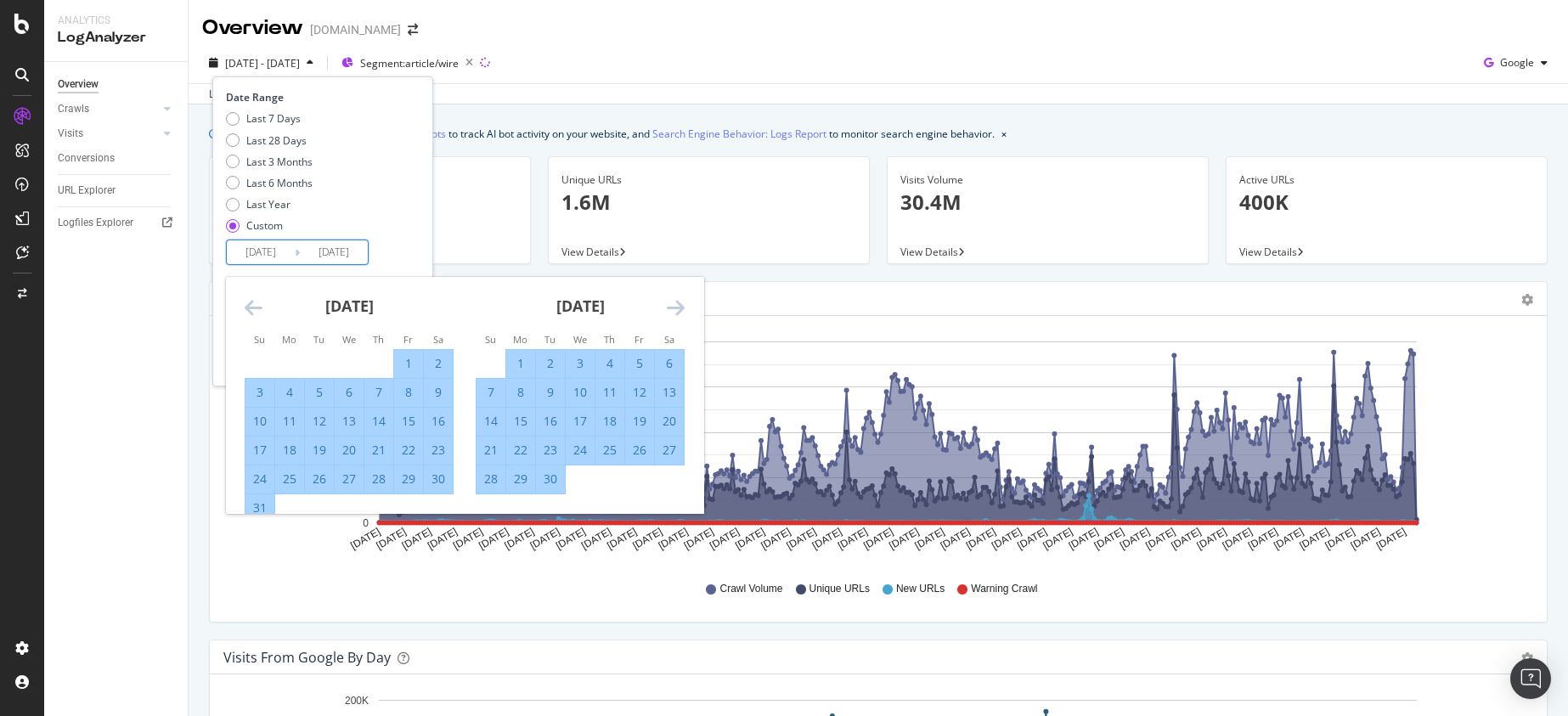
click at [670, 307] on icon "Move forward to switch to the next month." at bounding box center [676, 307] width 18 height 20
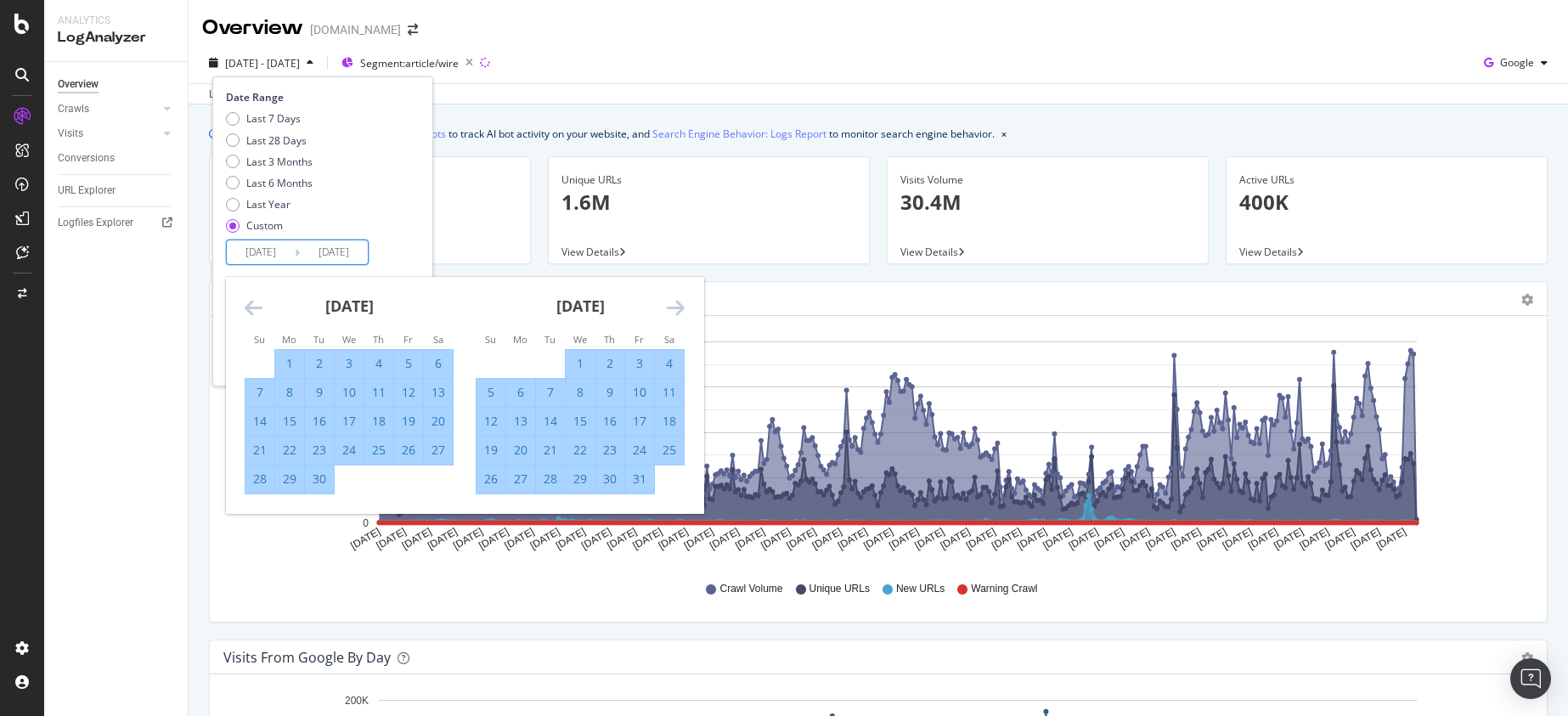
click at [670, 307] on icon "Move forward to switch to the next month." at bounding box center [676, 307] width 18 height 20
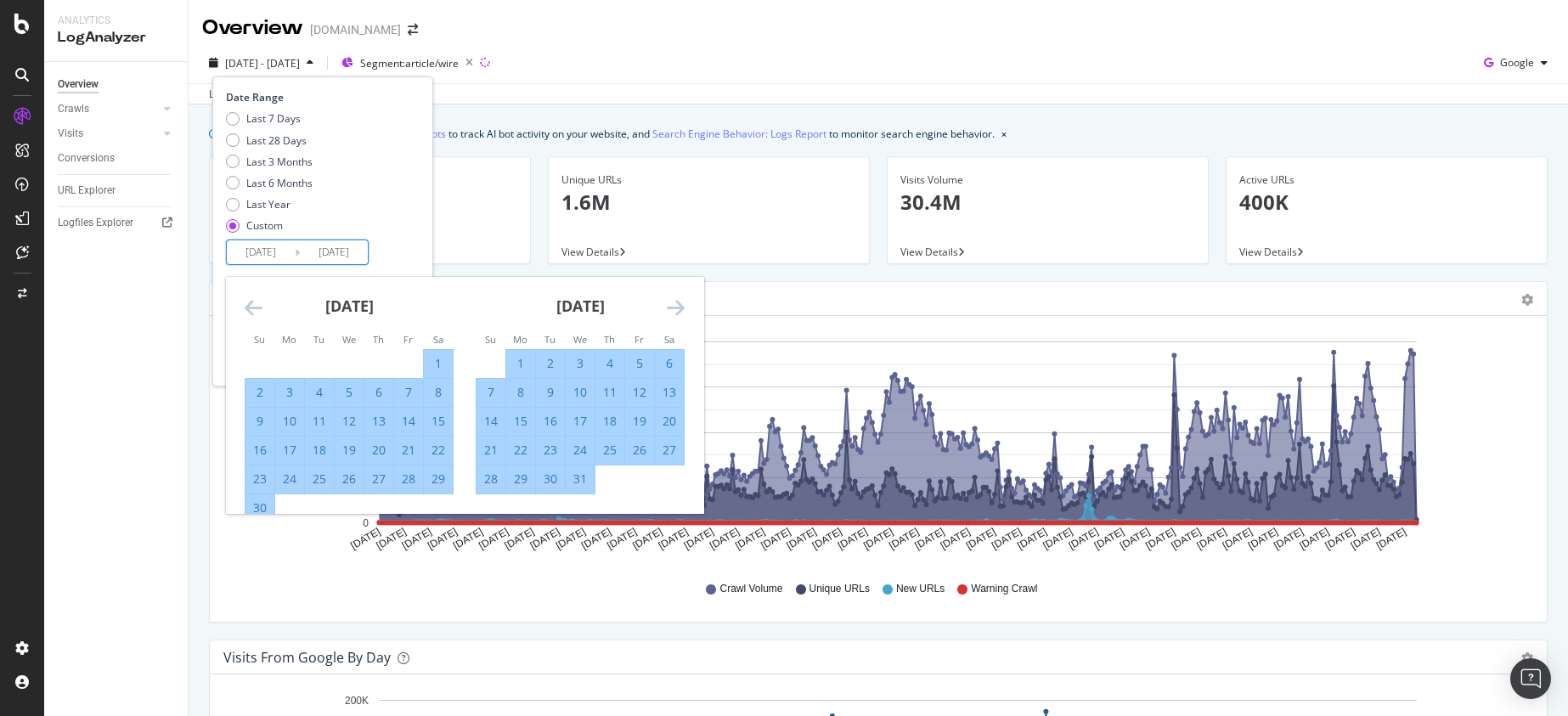
click at [670, 307] on icon "Move forward to switch to the next month." at bounding box center [676, 307] width 18 height 20
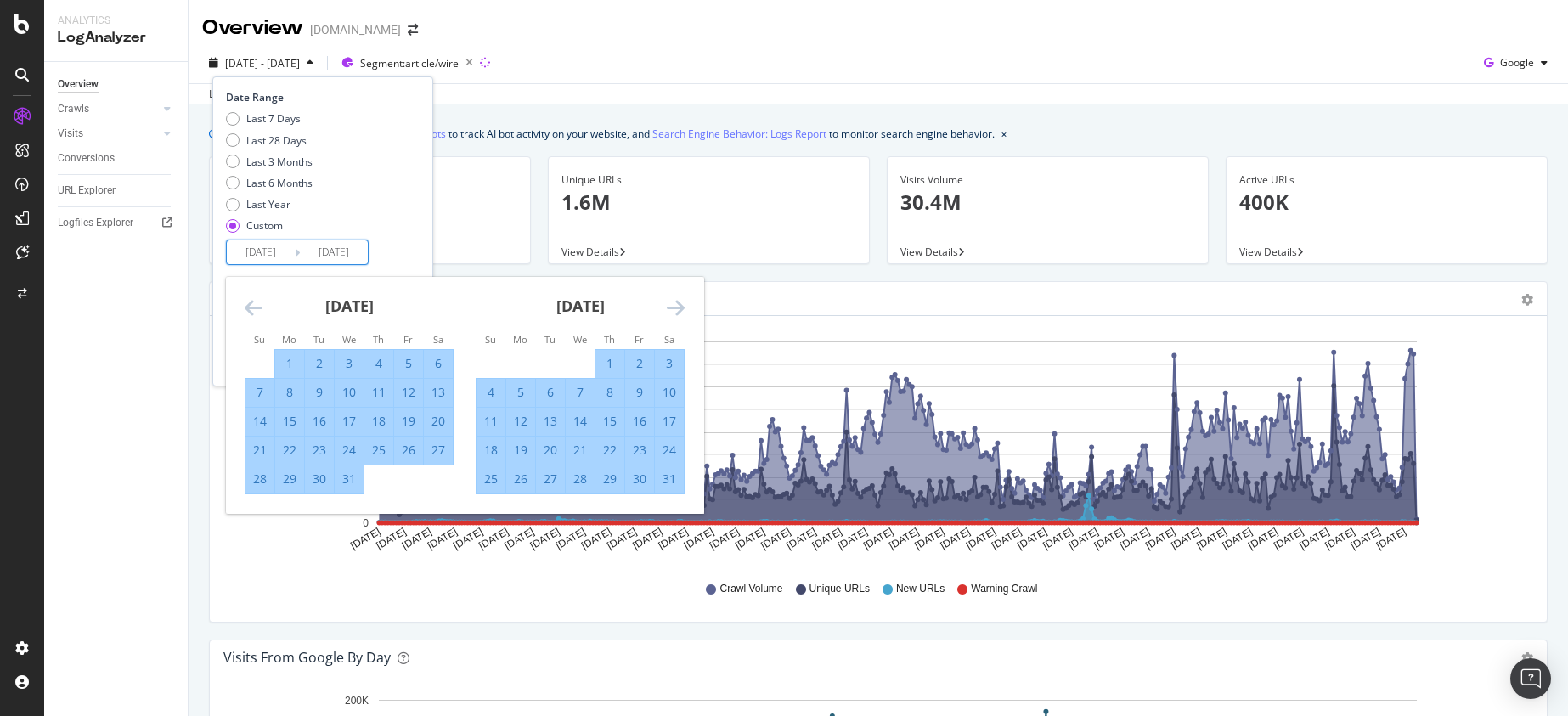
click at [670, 307] on icon "Move forward to switch to the next month." at bounding box center [676, 307] width 18 height 20
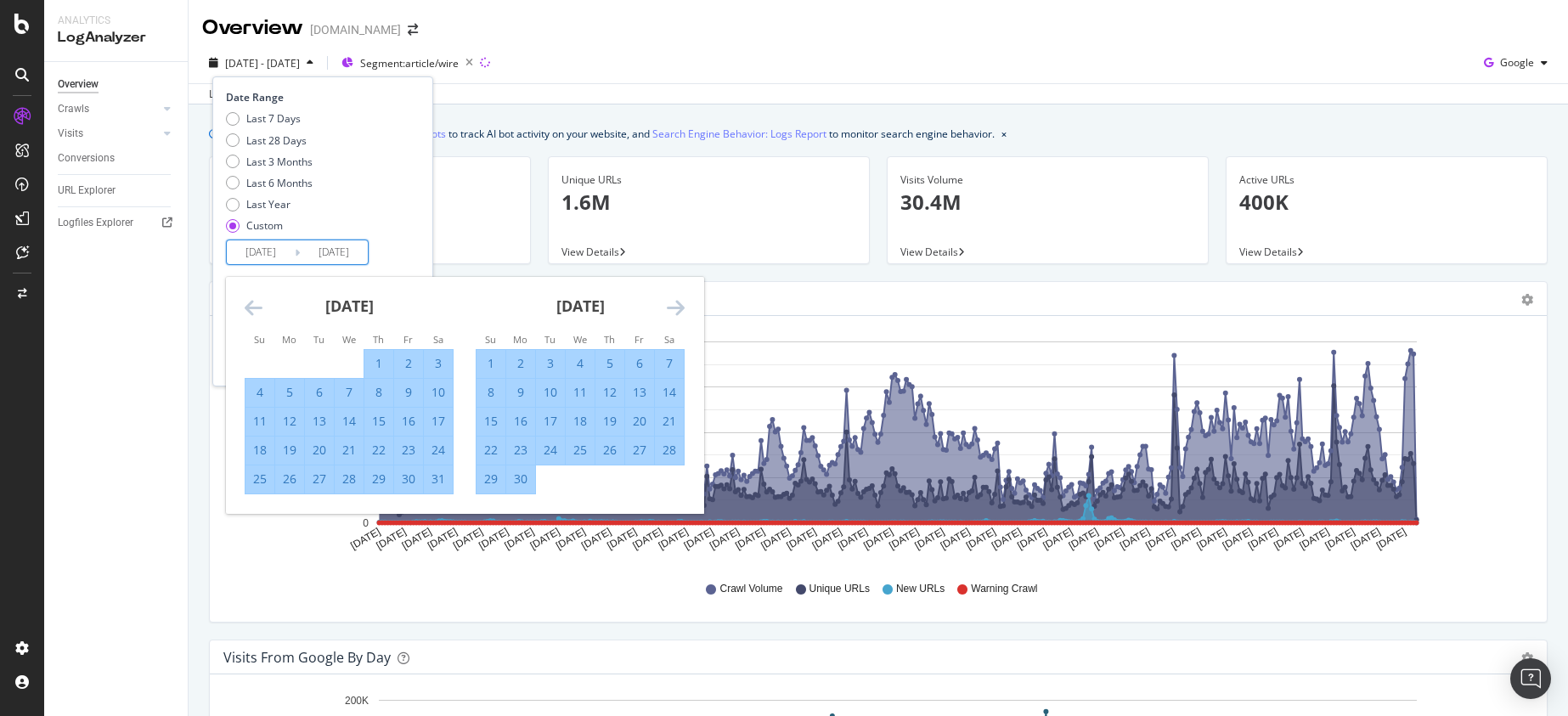
click at [670, 307] on icon "Move forward to switch to the next month." at bounding box center [676, 307] width 18 height 20
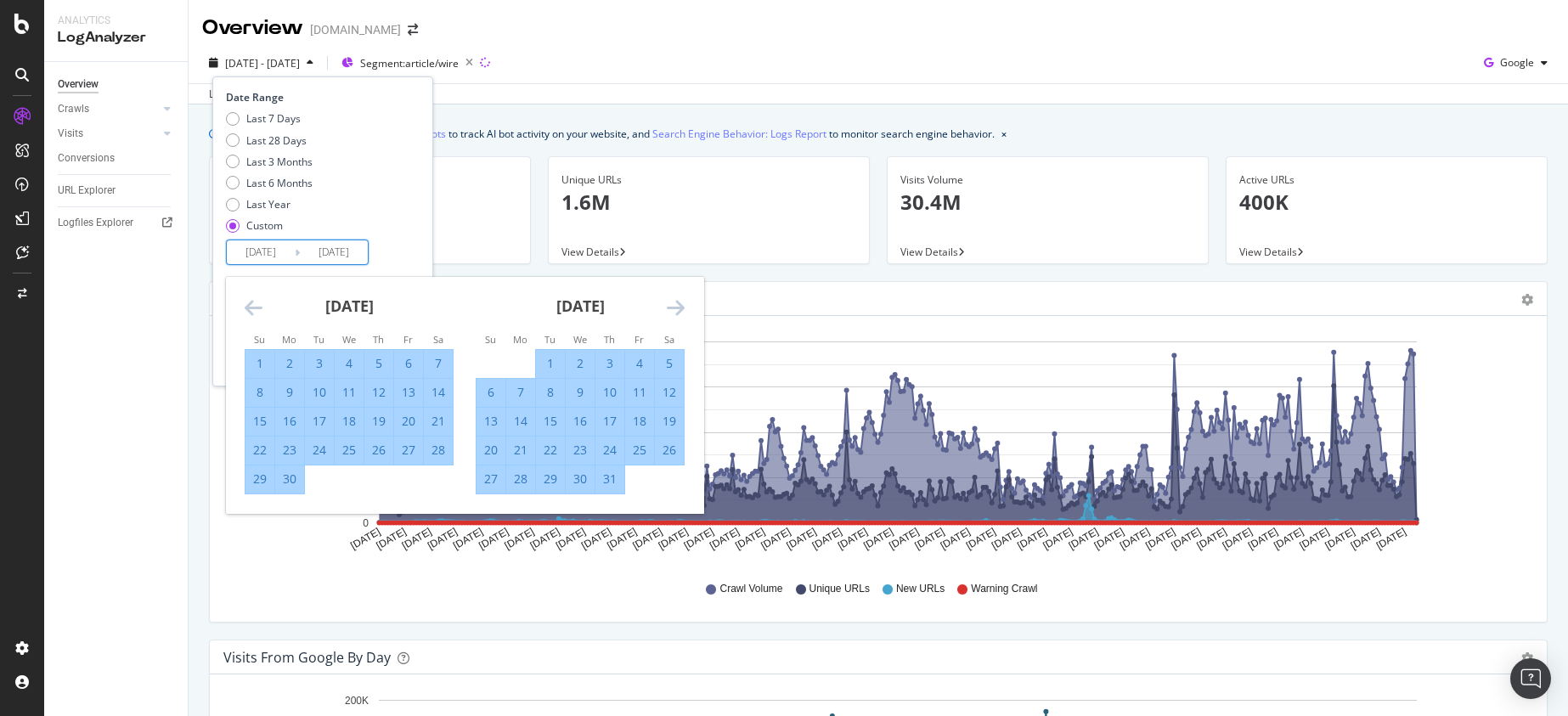
click at [670, 307] on icon "Move forward to switch to the next month." at bounding box center [676, 307] width 18 height 20
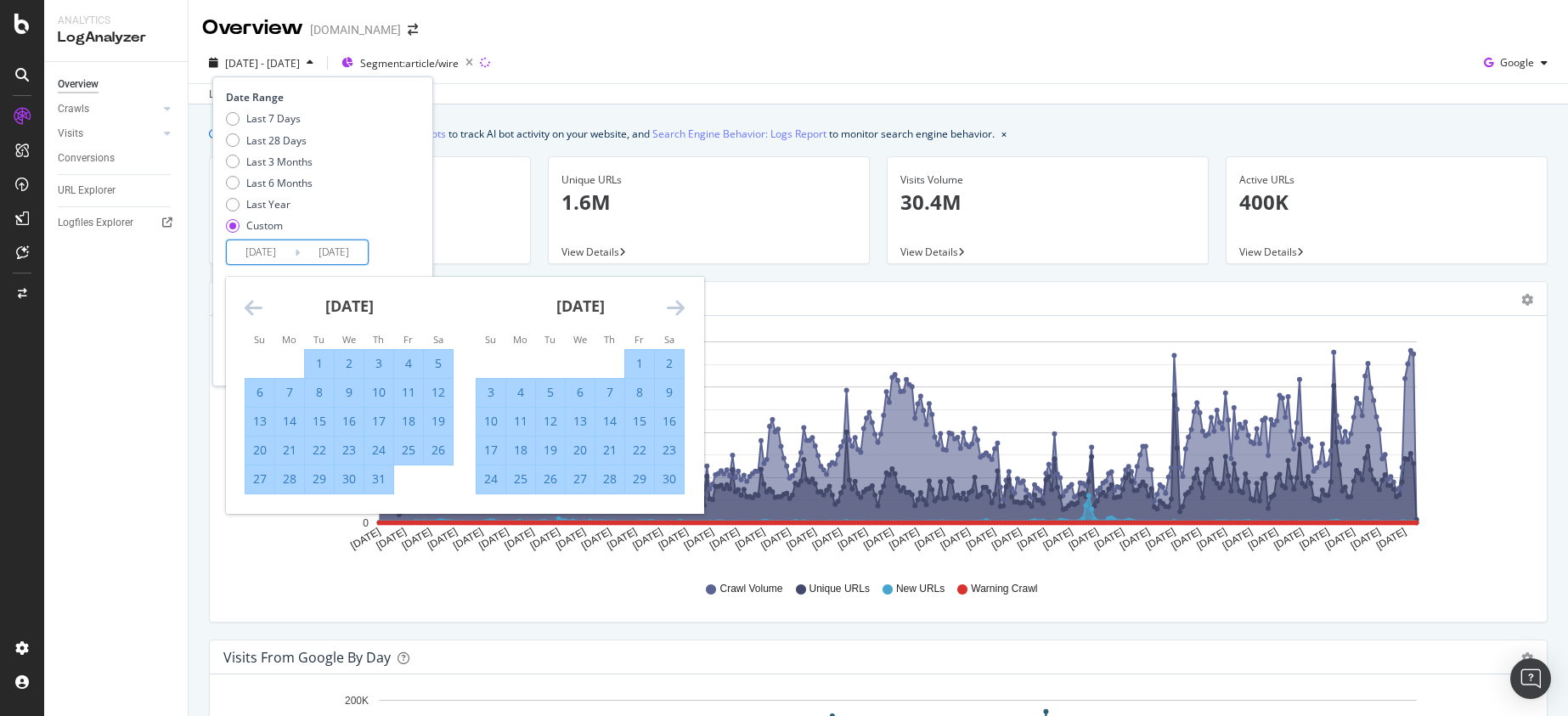
click at [670, 307] on icon "Move forward to switch to the next month." at bounding box center [676, 307] width 18 height 20
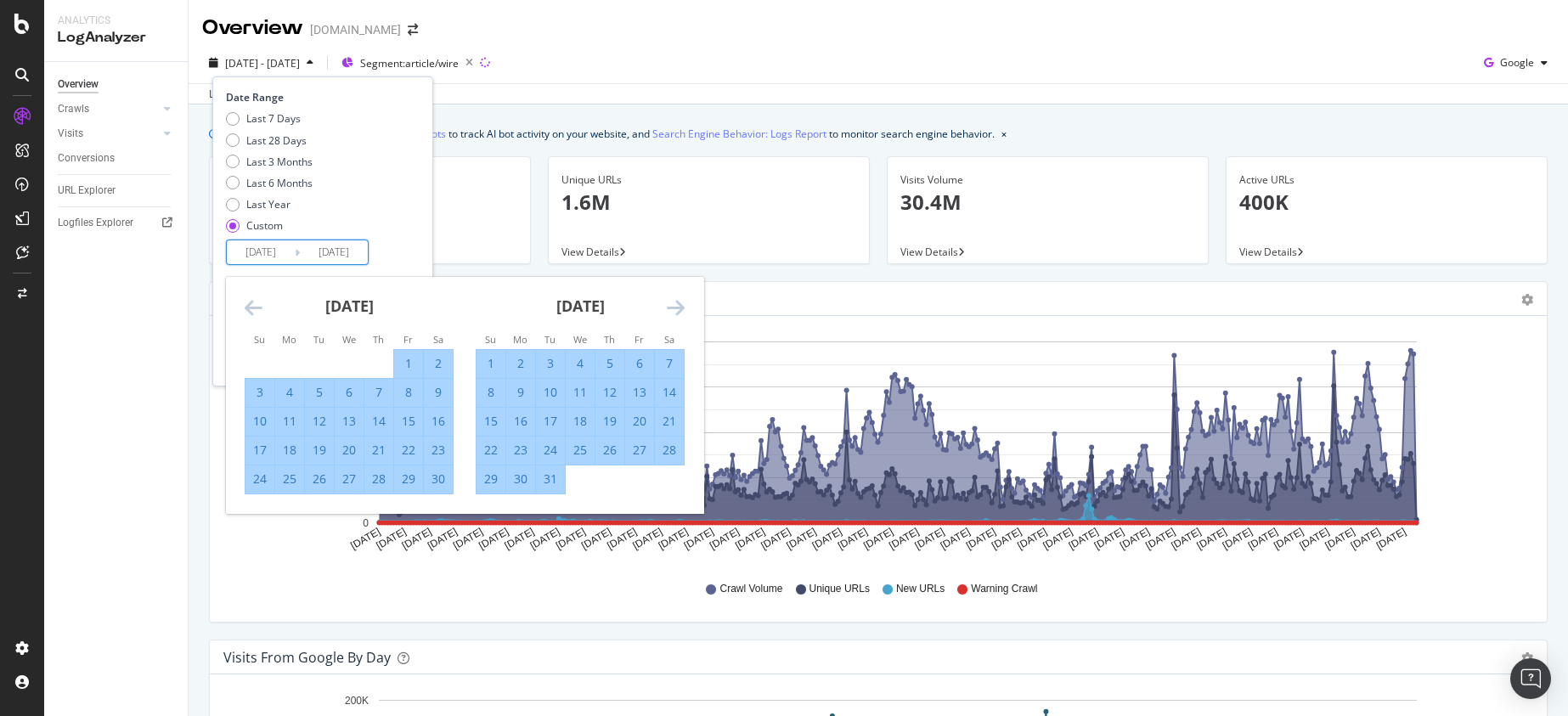
click at [670, 307] on icon "Move forward to switch to the next month." at bounding box center [676, 307] width 18 height 20
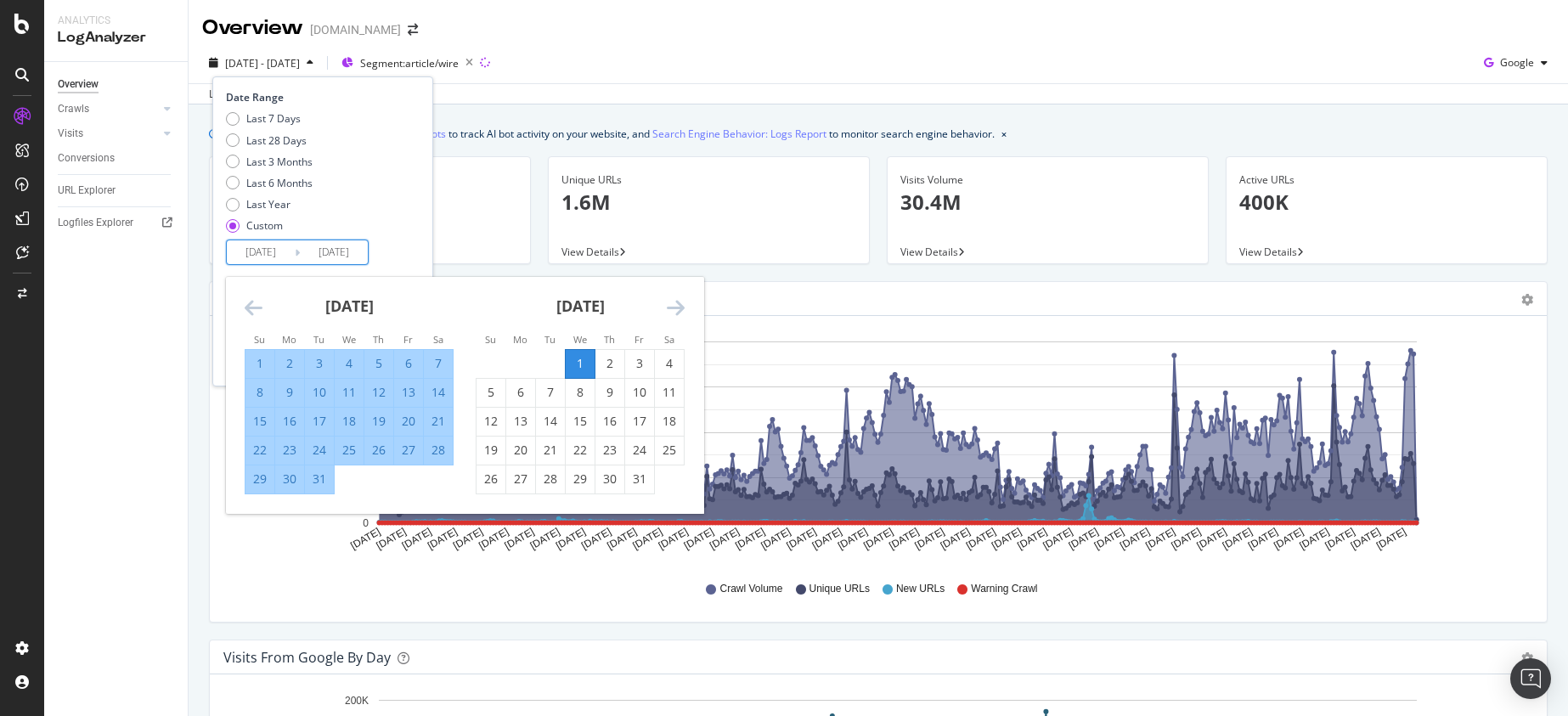
click at [582, 361] on div "1" at bounding box center [581, 364] width 29 height 17
type input "[DATE]"
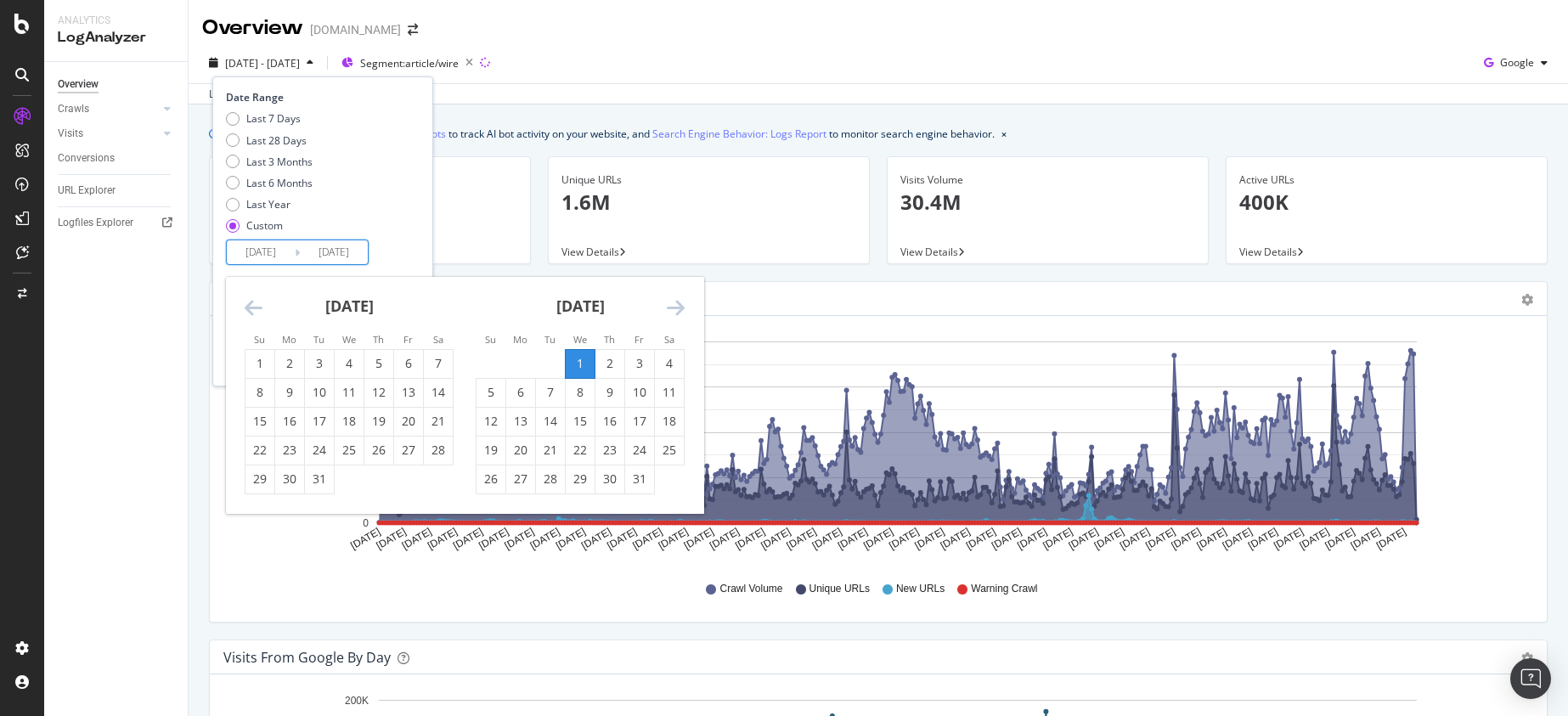
click at [678, 306] on icon "Move forward to switch to the next month." at bounding box center [676, 307] width 18 height 20
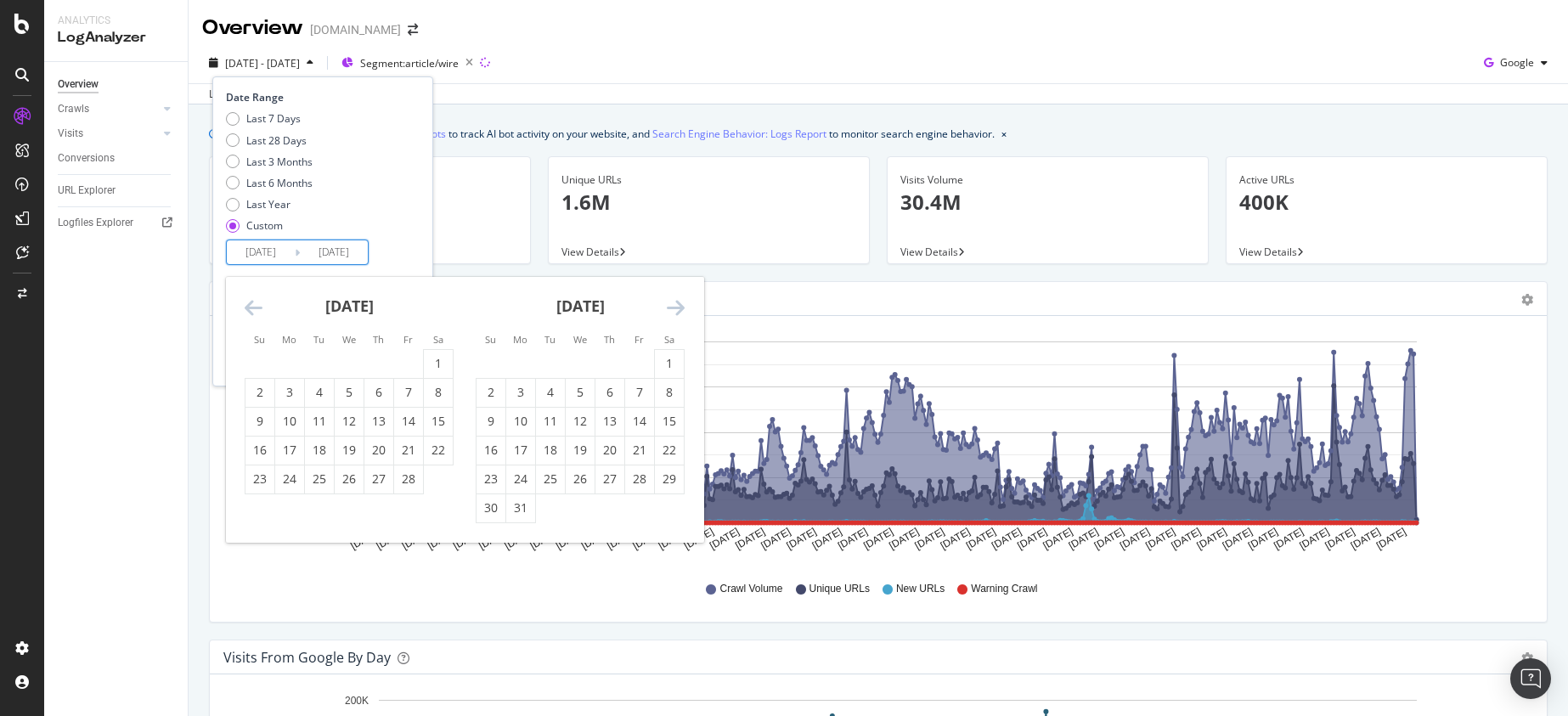
click at [678, 306] on icon "Move forward to switch to the next month." at bounding box center [676, 307] width 18 height 20
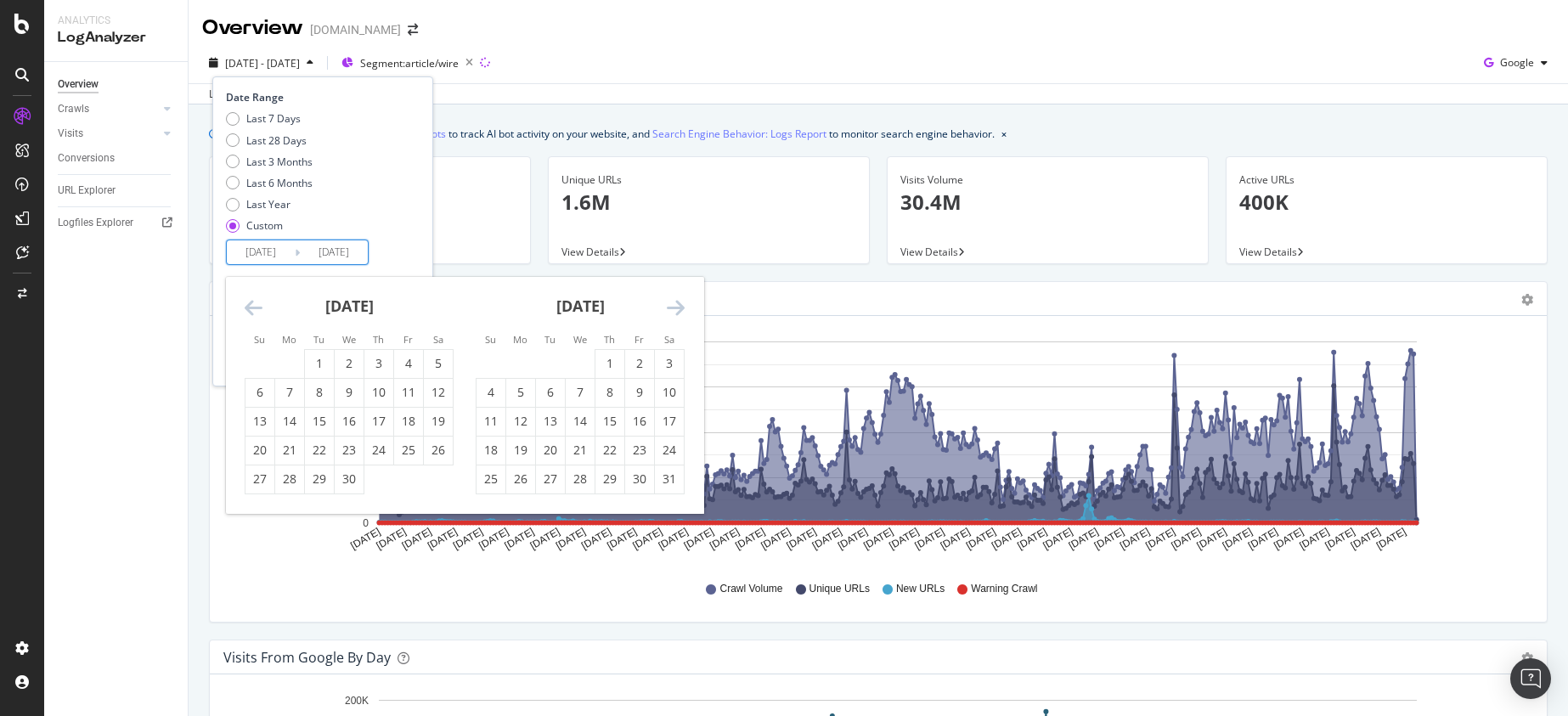
click at [678, 306] on icon "Move forward to switch to the next month." at bounding box center [676, 307] width 18 height 20
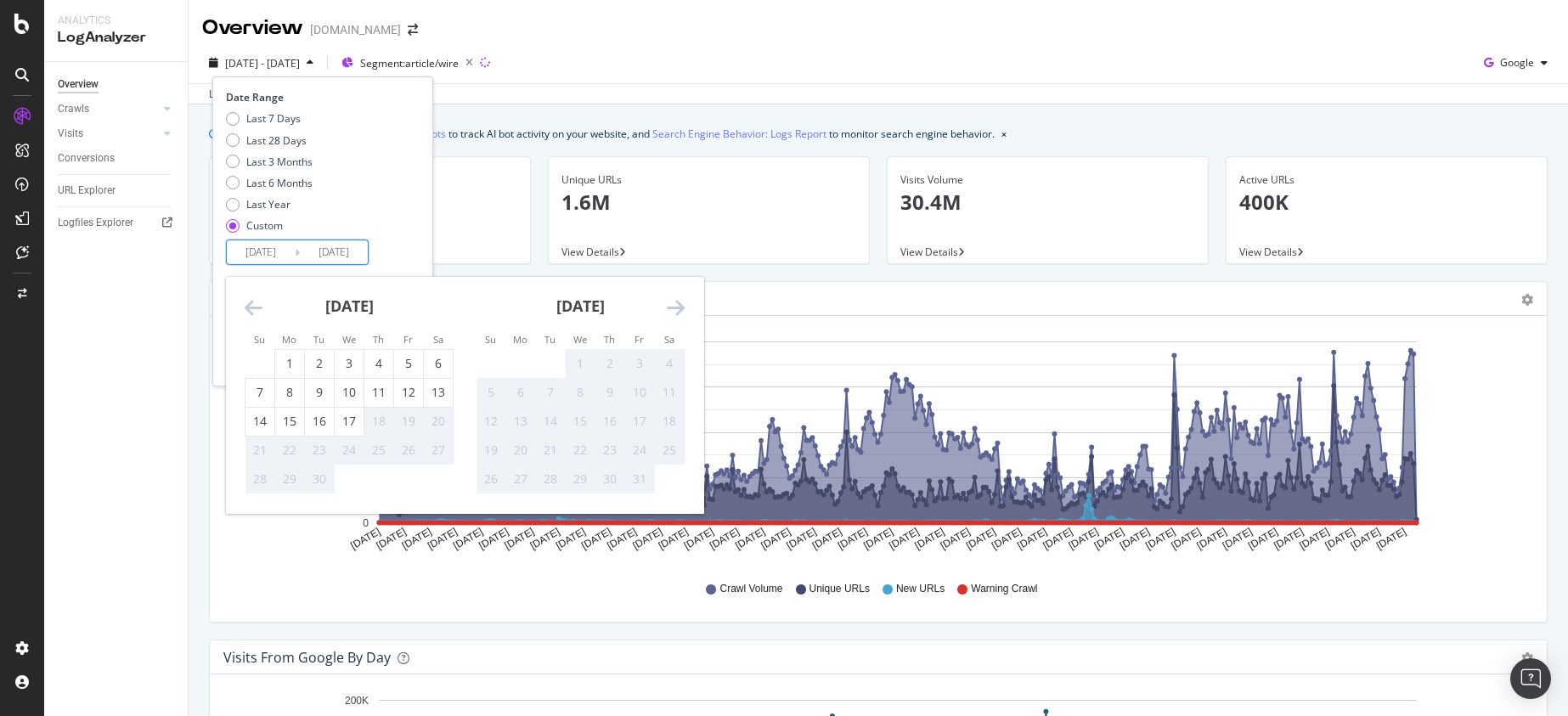
click at [353, 420] on div "17" at bounding box center [349, 421] width 29 height 17
type input "[DATE]"
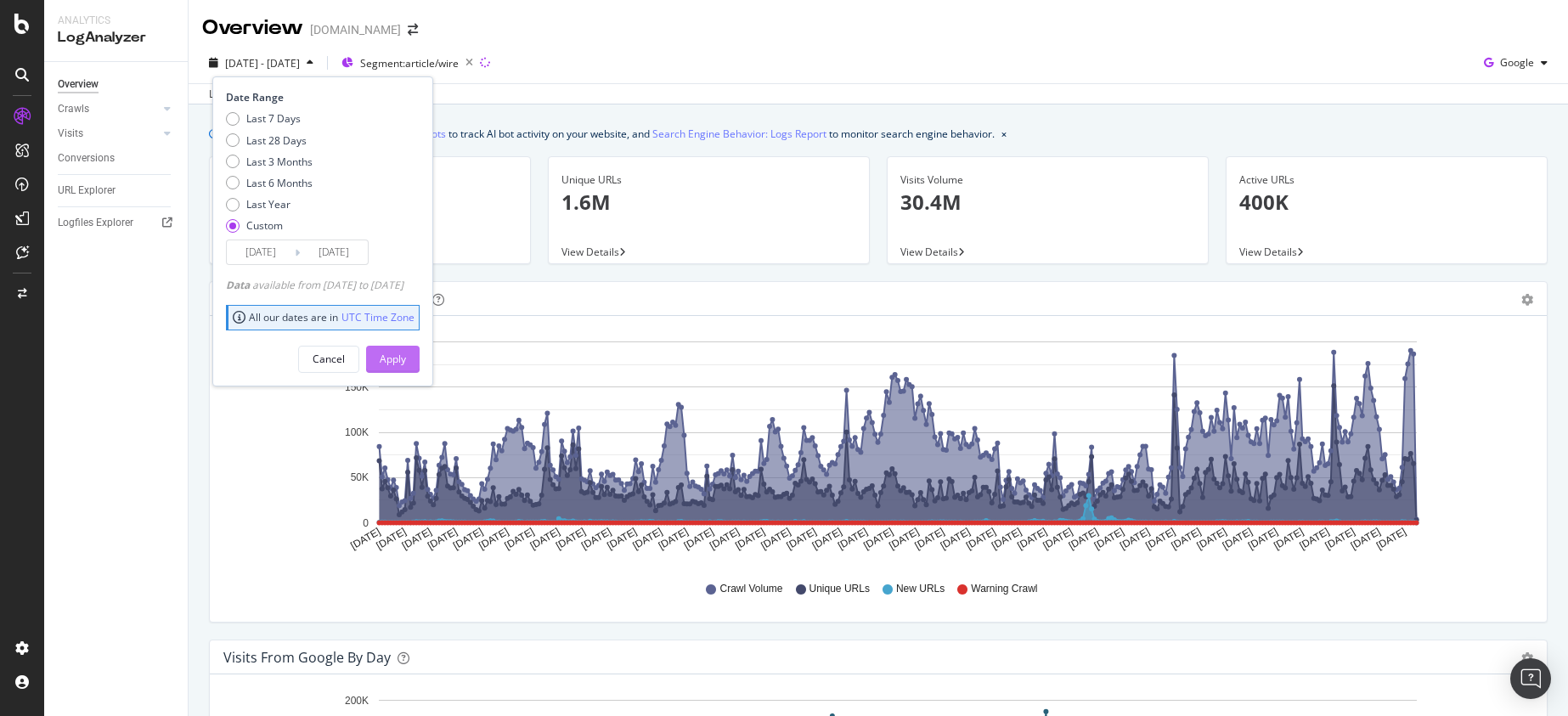
click at [406, 359] on div "Apply" at bounding box center [392, 359] width 26 height 14
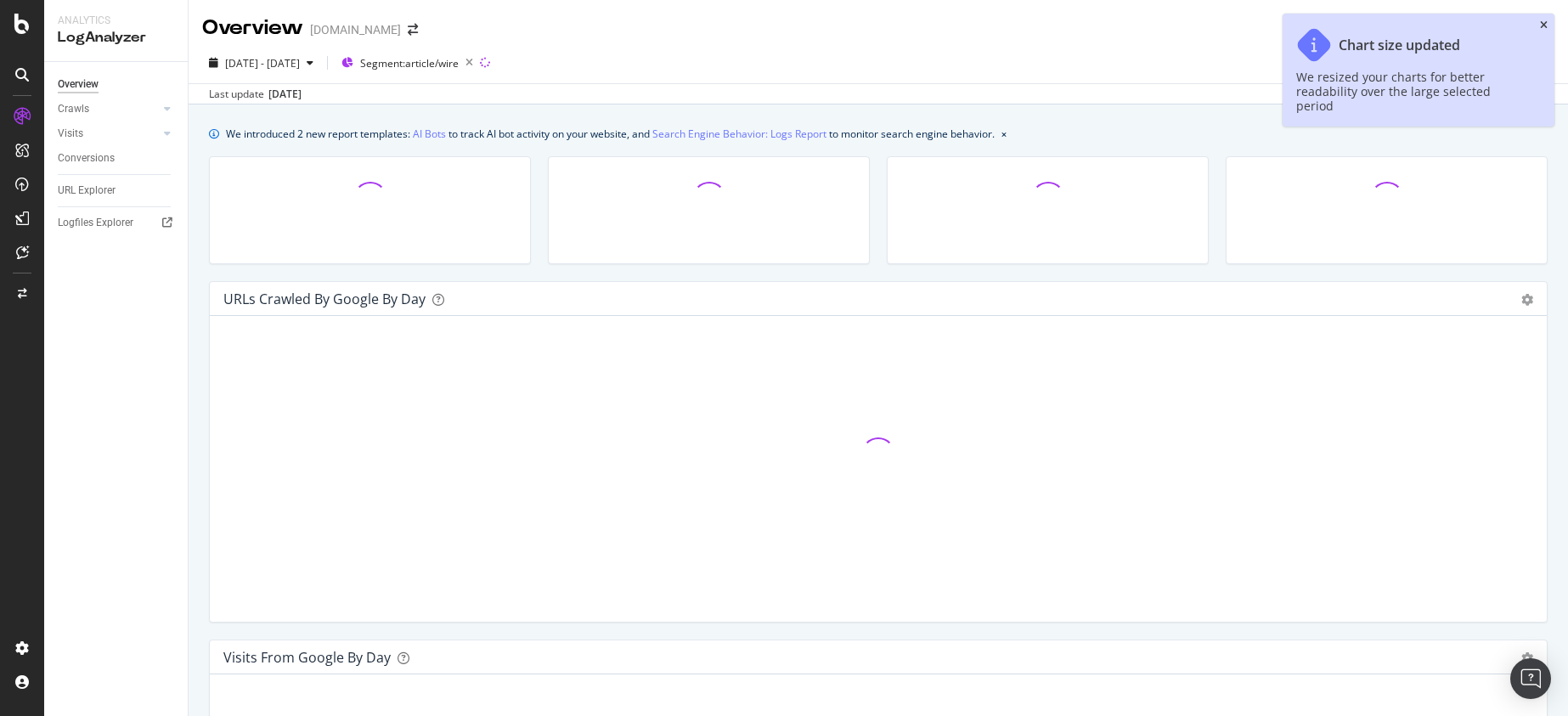
click at [1545, 21] on icon "close toast" at bounding box center [1544, 25] width 8 height 11
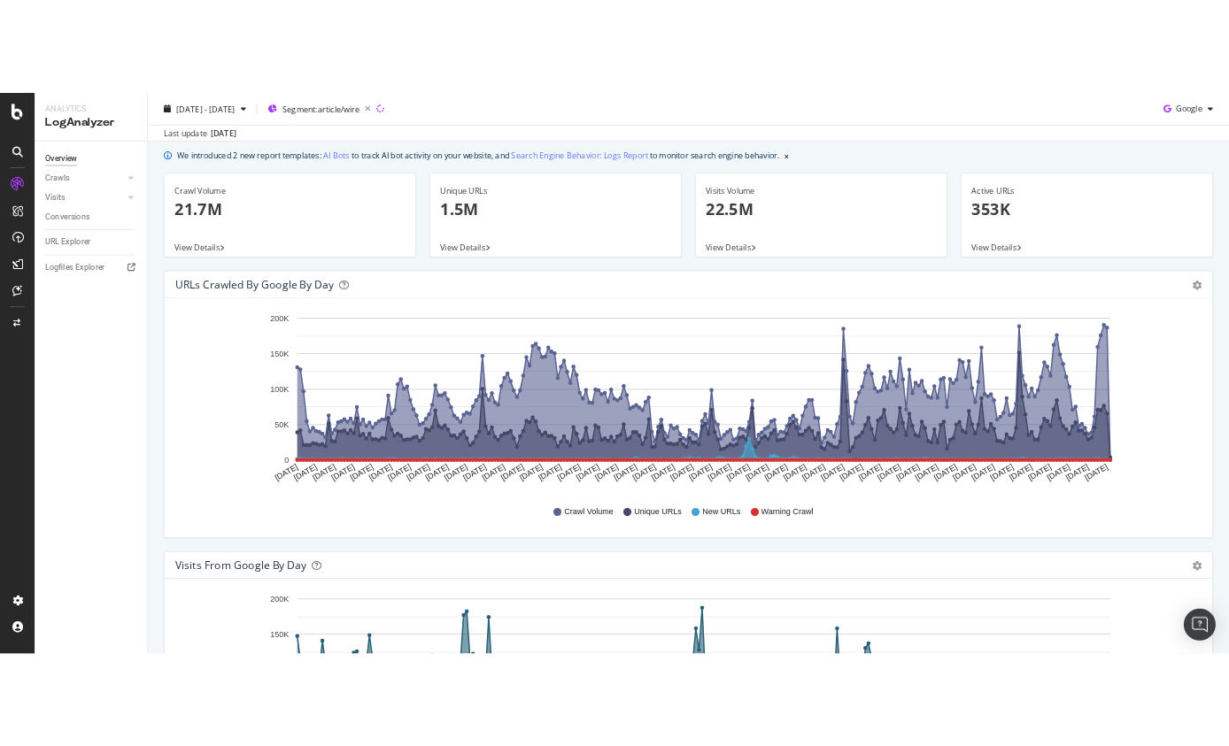
scroll to position [56, 0]
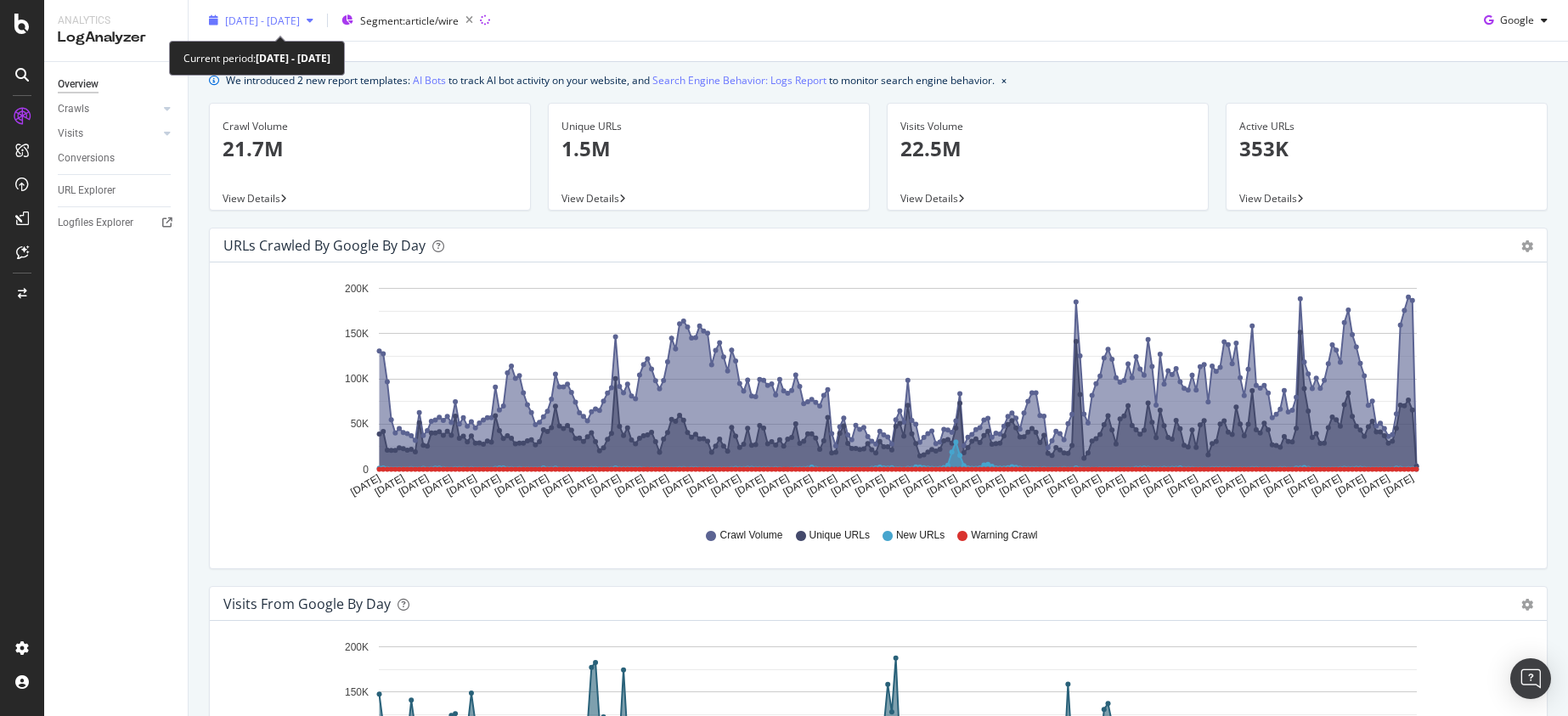
click at [271, 11] on div "[DATE] - [DATE]" at bounding box center [261, 20] width 118 height 26
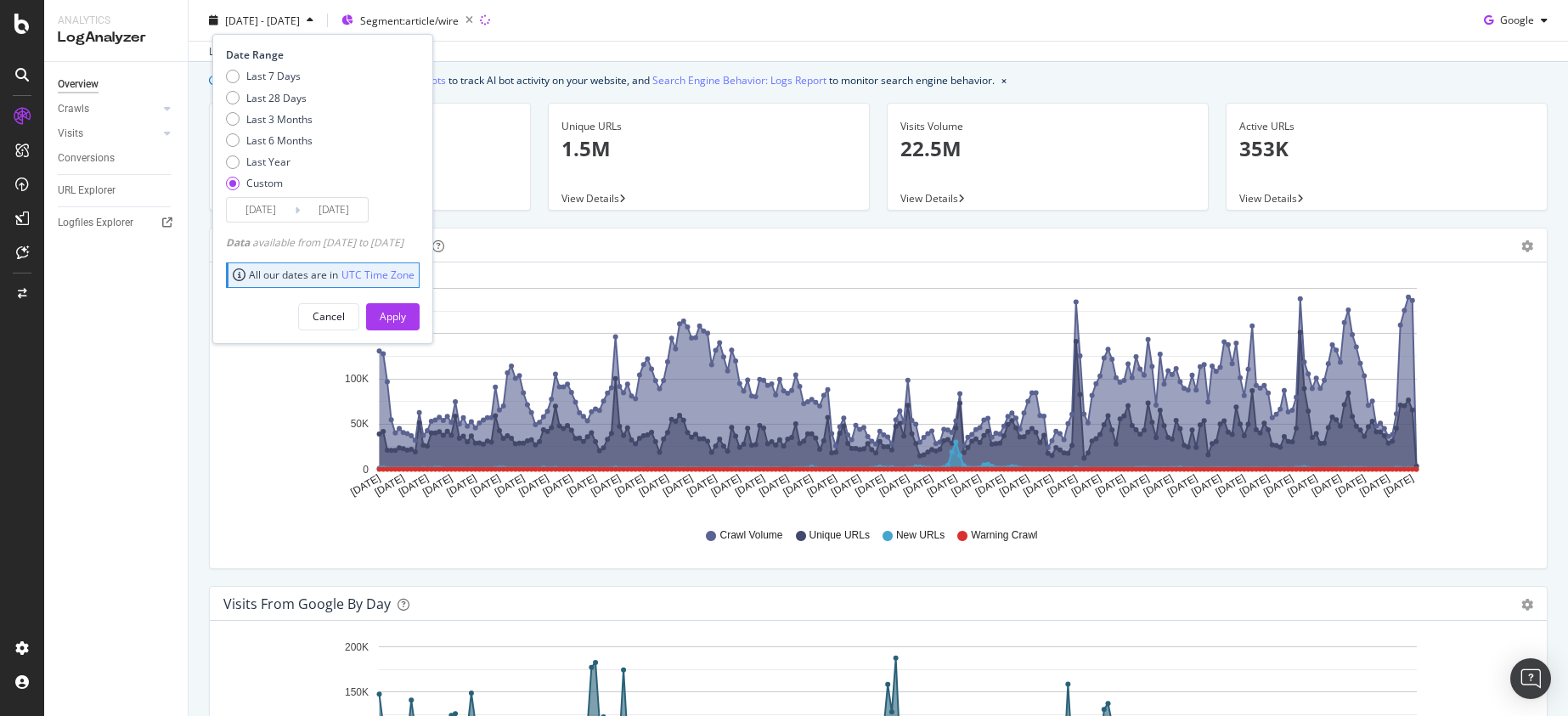
click at [253, 211] on input "[DATE]" at bounding box center [260, 209] width 68 height 24
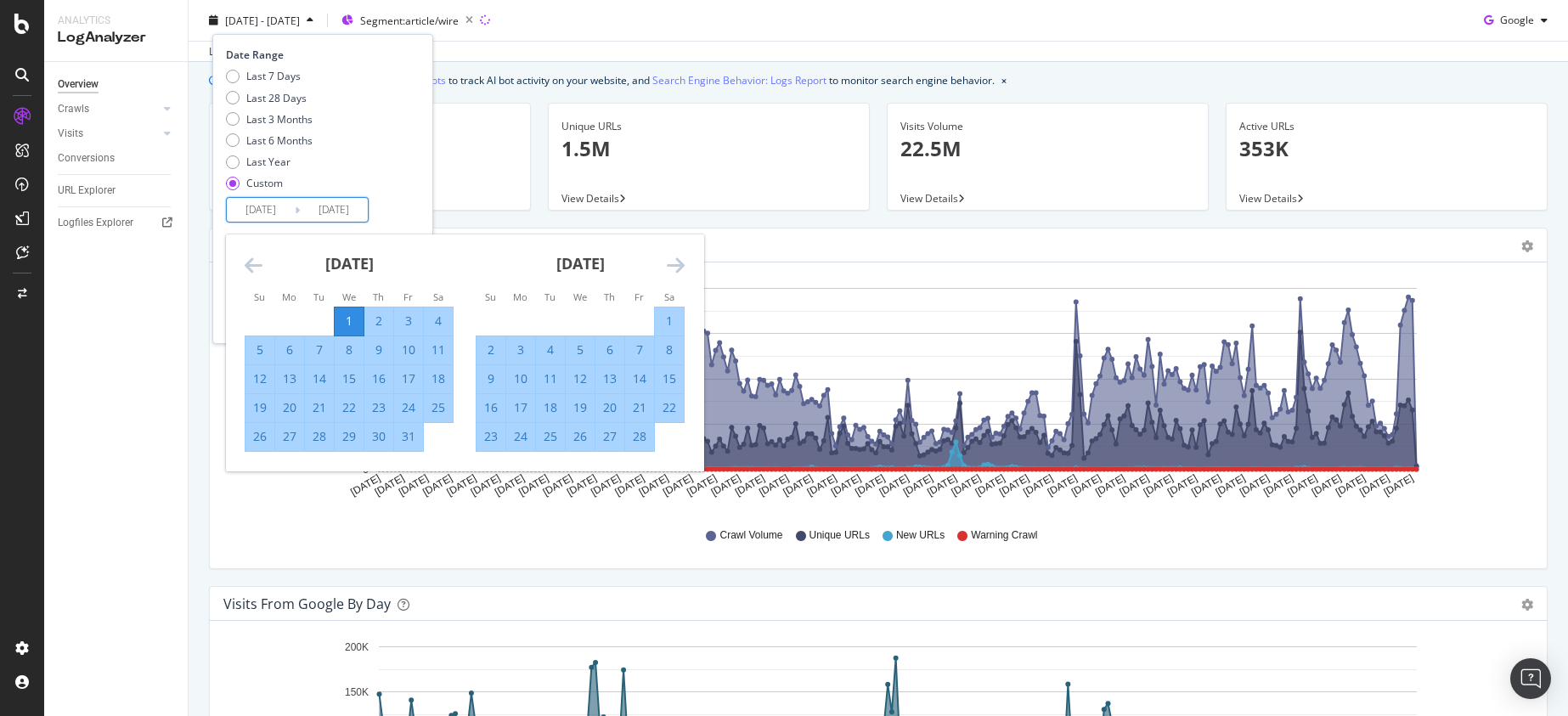
click at [669, 263] on icon "Move forward to switch to the next month." at bounding box center [676, 265] width 18 height 20
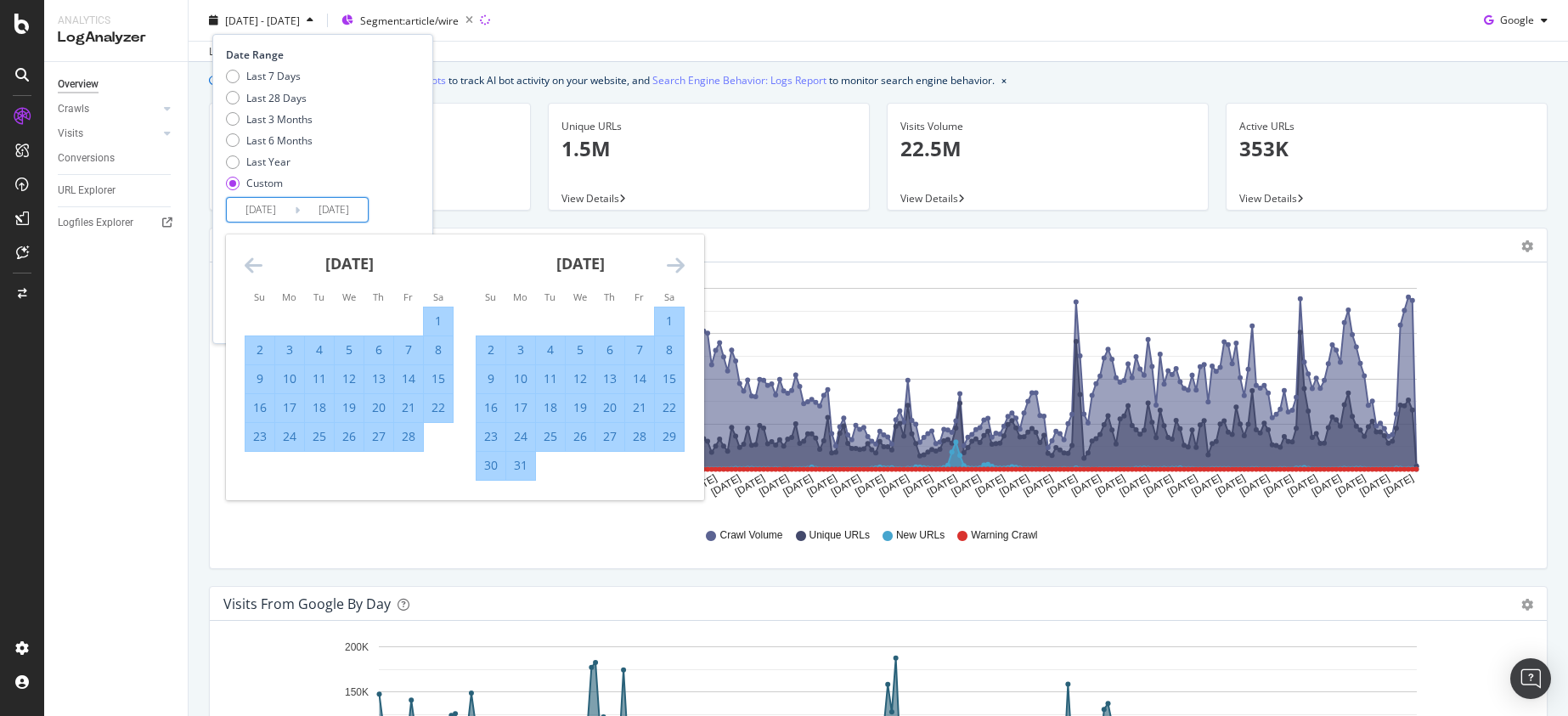
click at [669, 263] on icon "Move forward to switch to the next month." at bounding box center [676, 265] width 18 height 20
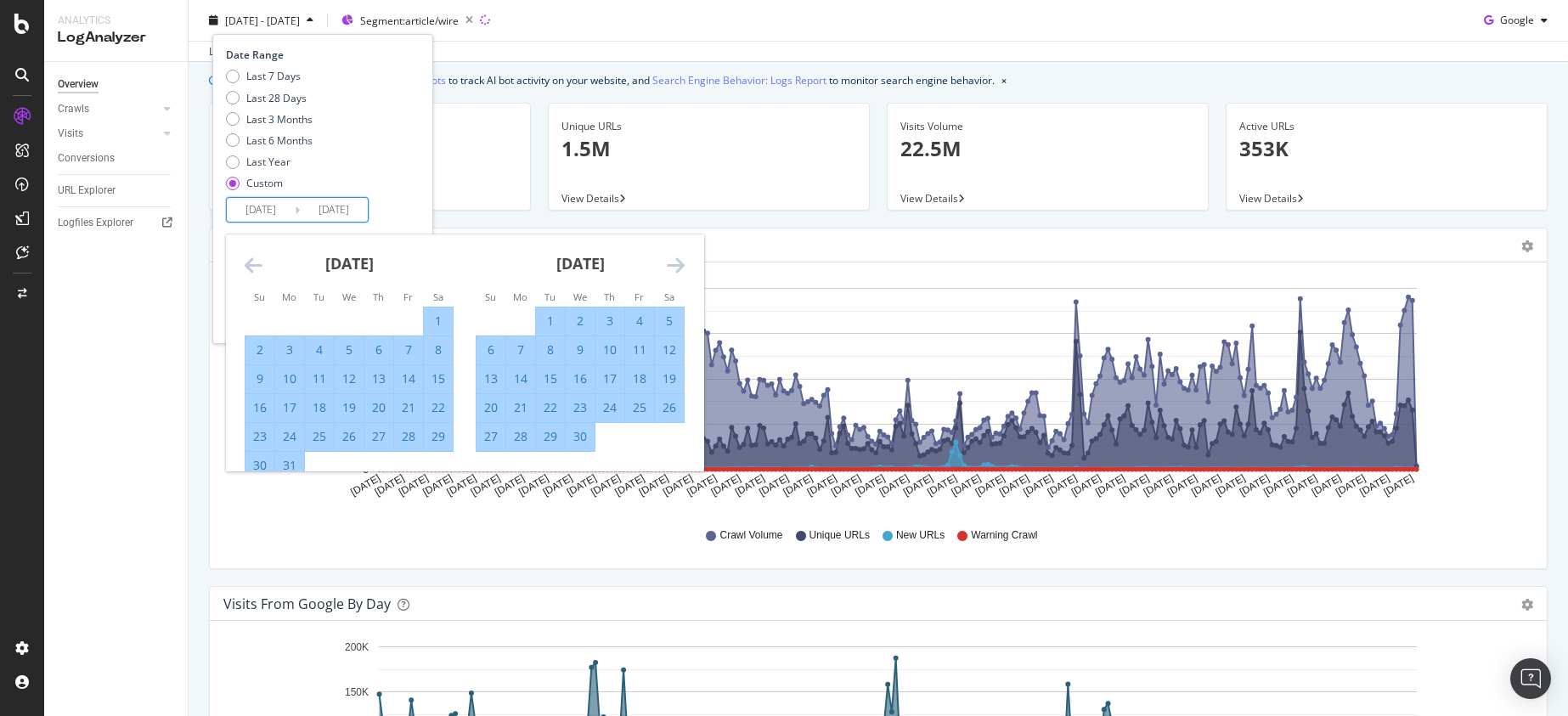
click at [669, 263] on icon "Move forward to switch to the next month." at bounding box center [676, 265] width 18 height 20
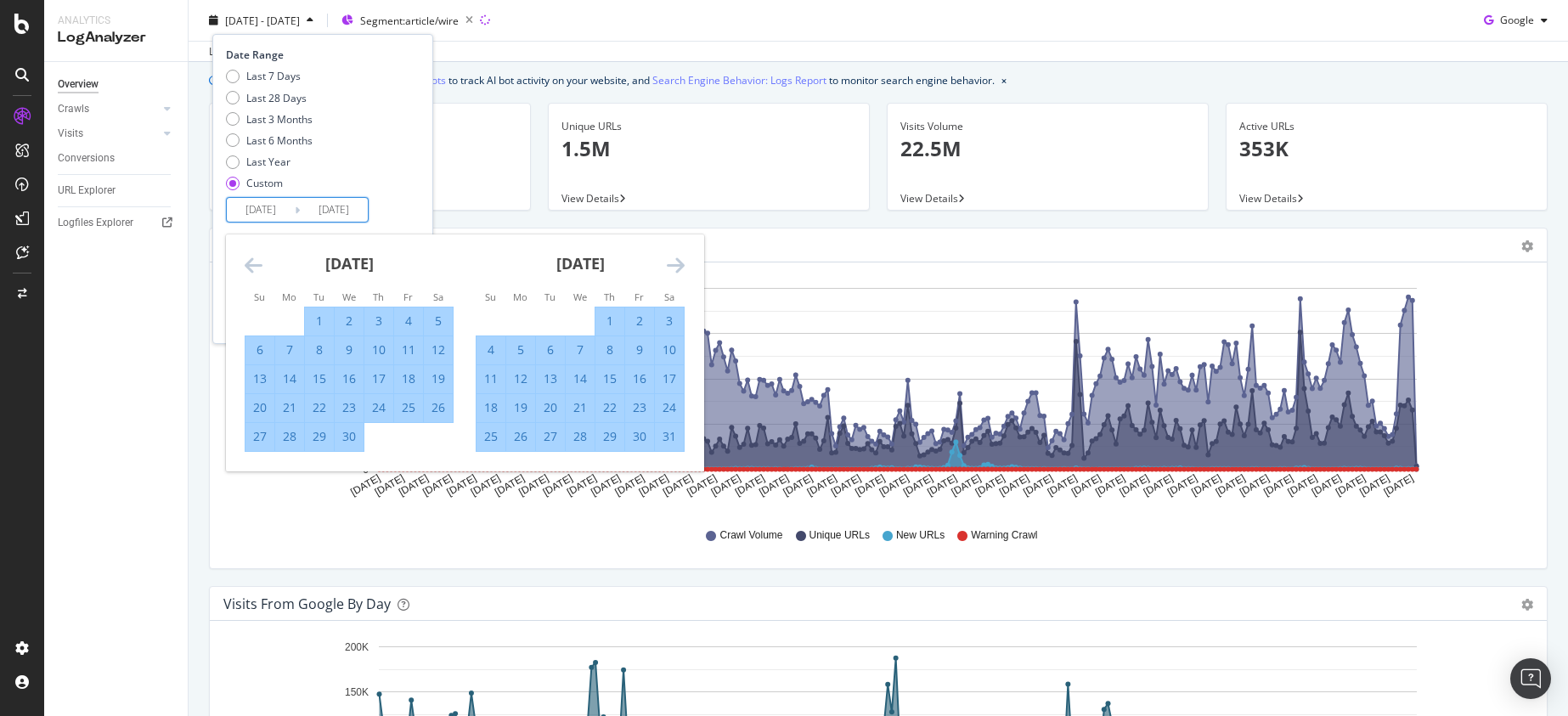
click at [611, 317] on div "1" at bounding box center [610, 322] width 29 height 17
type input "[DATE]"
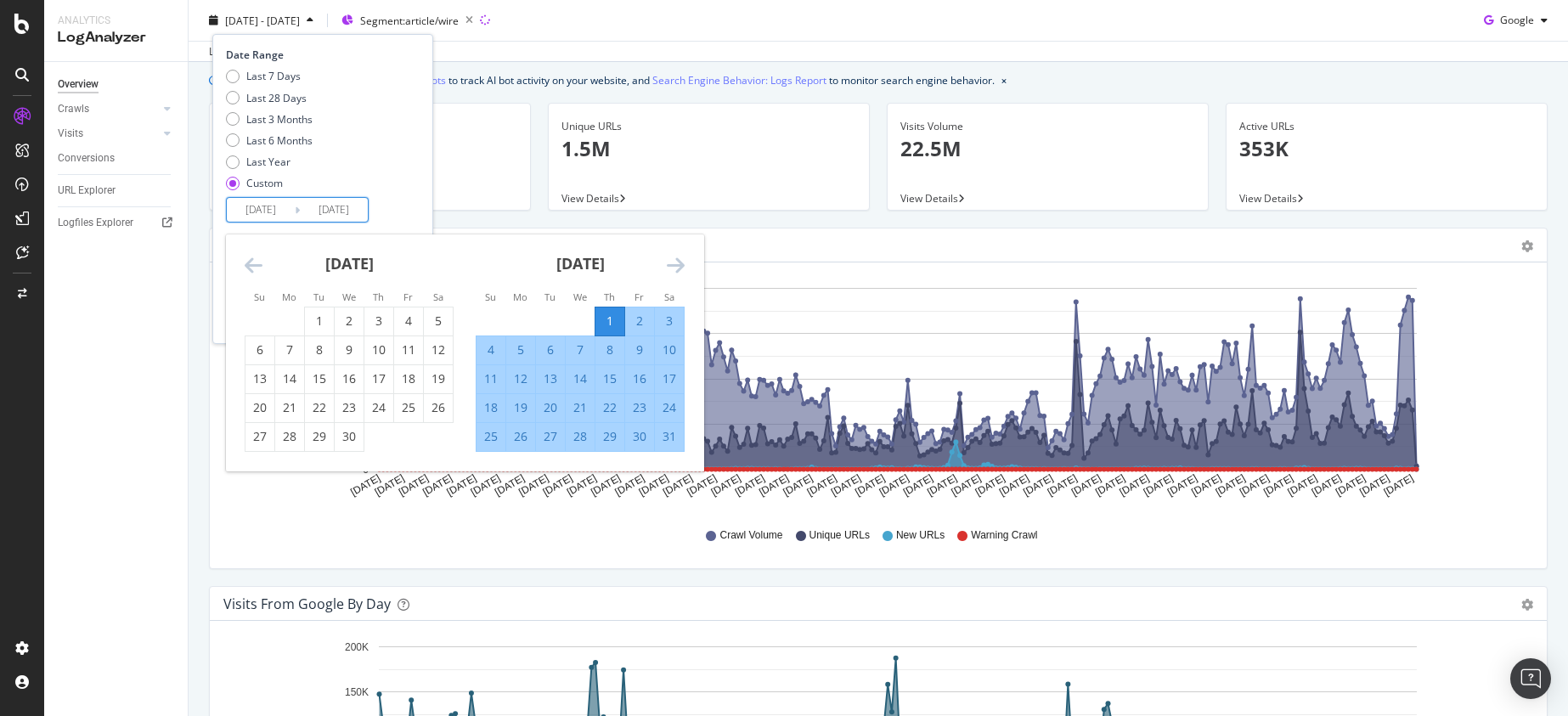
click at [344, 160] on div "Last 7 Days Last 28 Days Last 3 Months Last 6 Months Last Year Custom" at bounding box center [320, 133] width 189 height 129
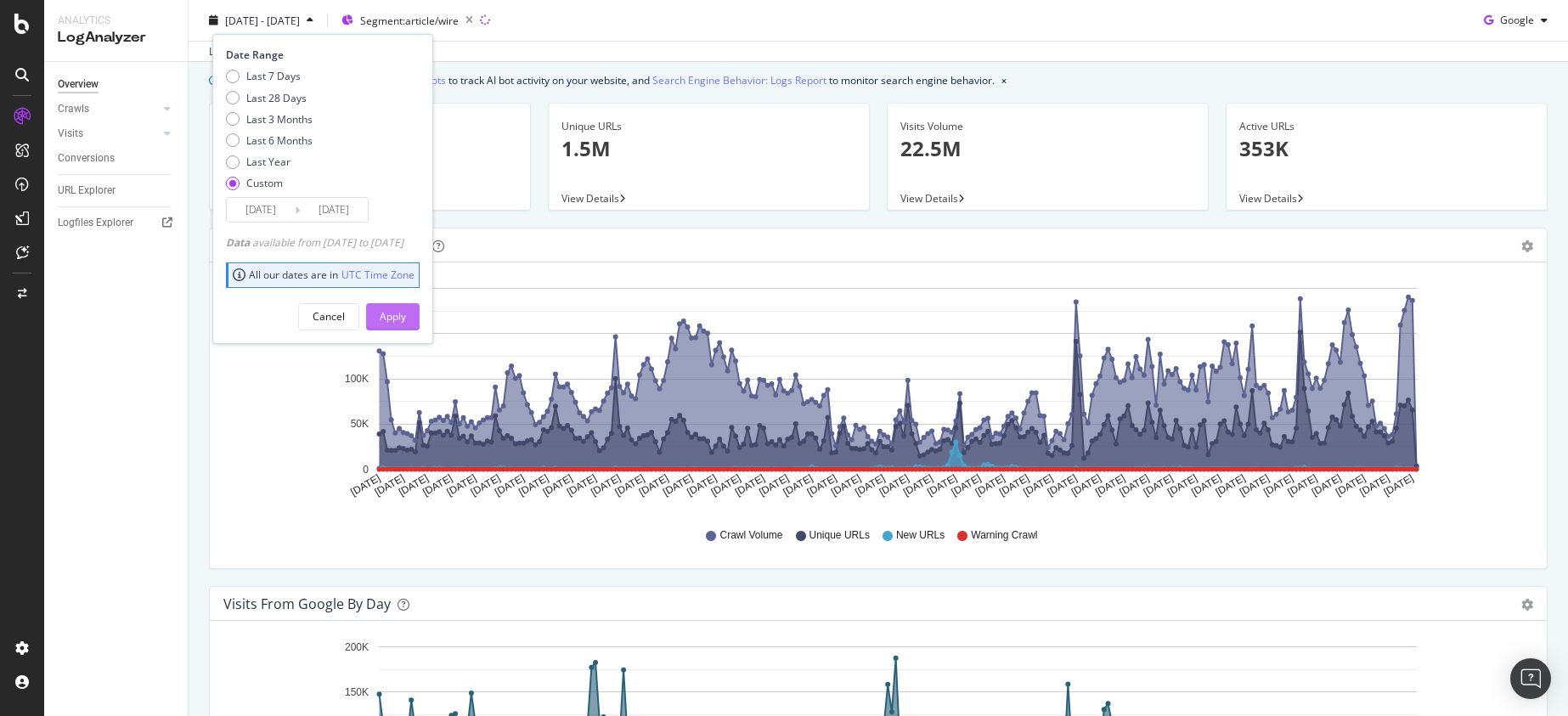
click at [406, 313] on div "Apply" at bounding box center [392, 316] width 26 height 14
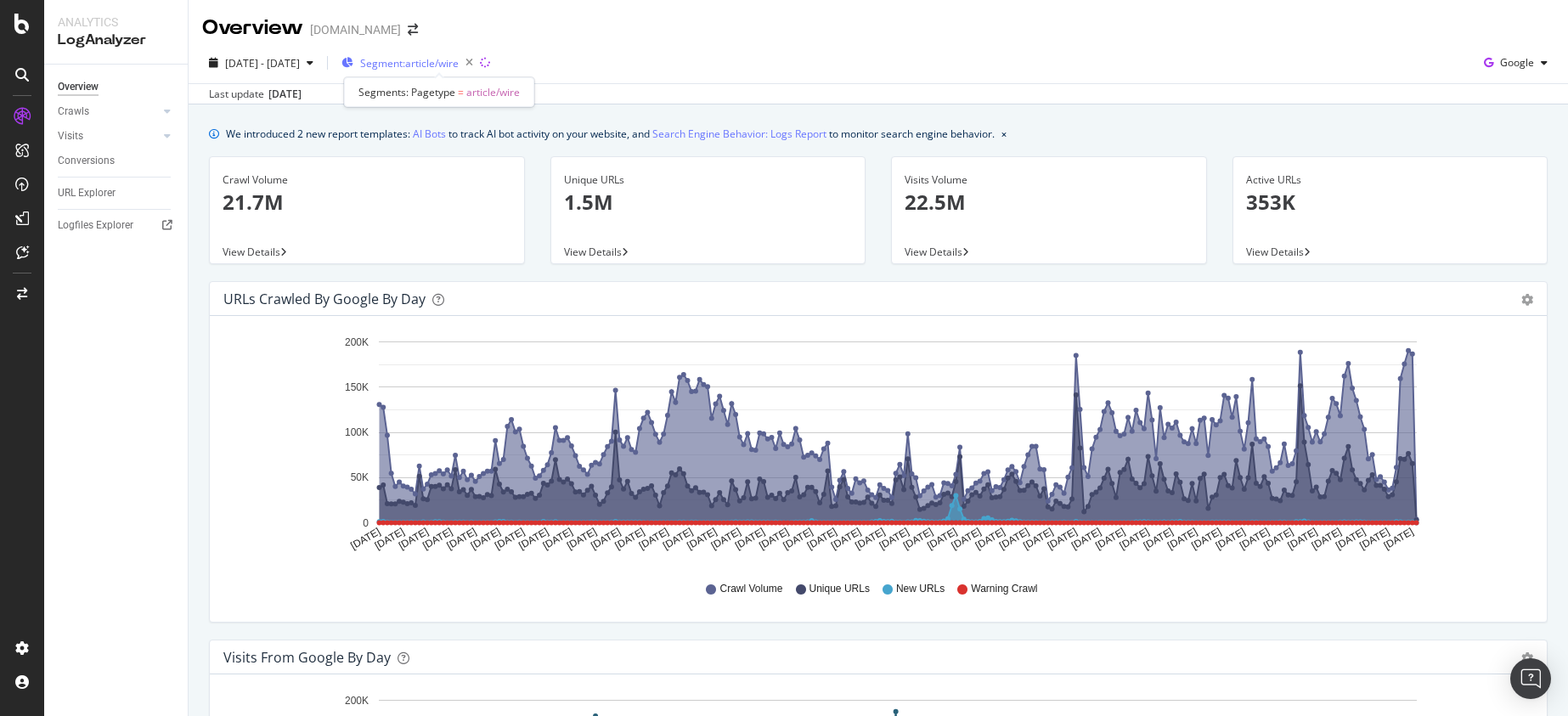
click at [459, 62] on span "Segment: article/wire" at bounding box center [409, 62] width 99 height 14
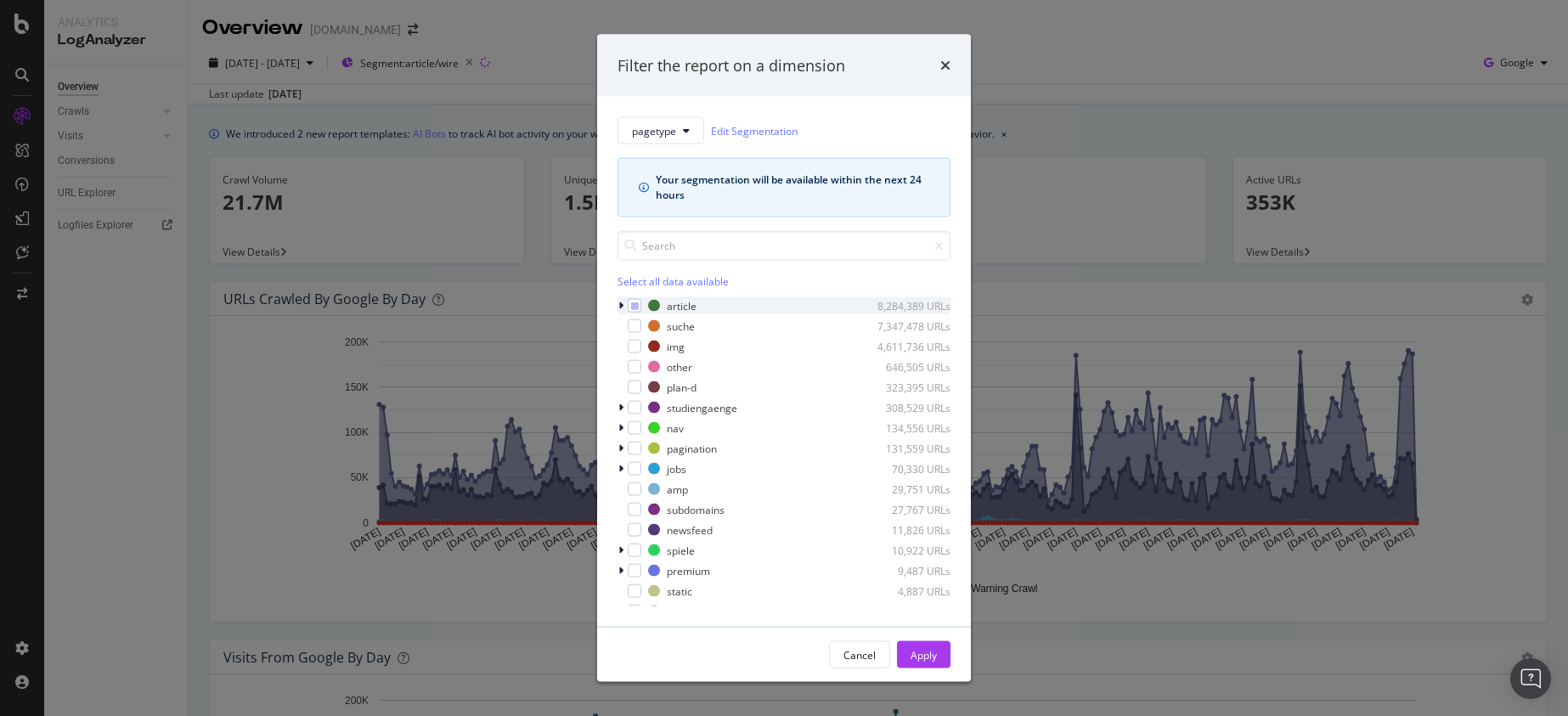
click at [623, 310] on icon "modal" at bounding box center [620, 305] width 5 height 11
click at [632, 308] on icon "modal" at bounding box center [635, 305] width 8 height 9
click at [940, 654] on button "Apply" at bounding box center [924, 655] width 54 height 27
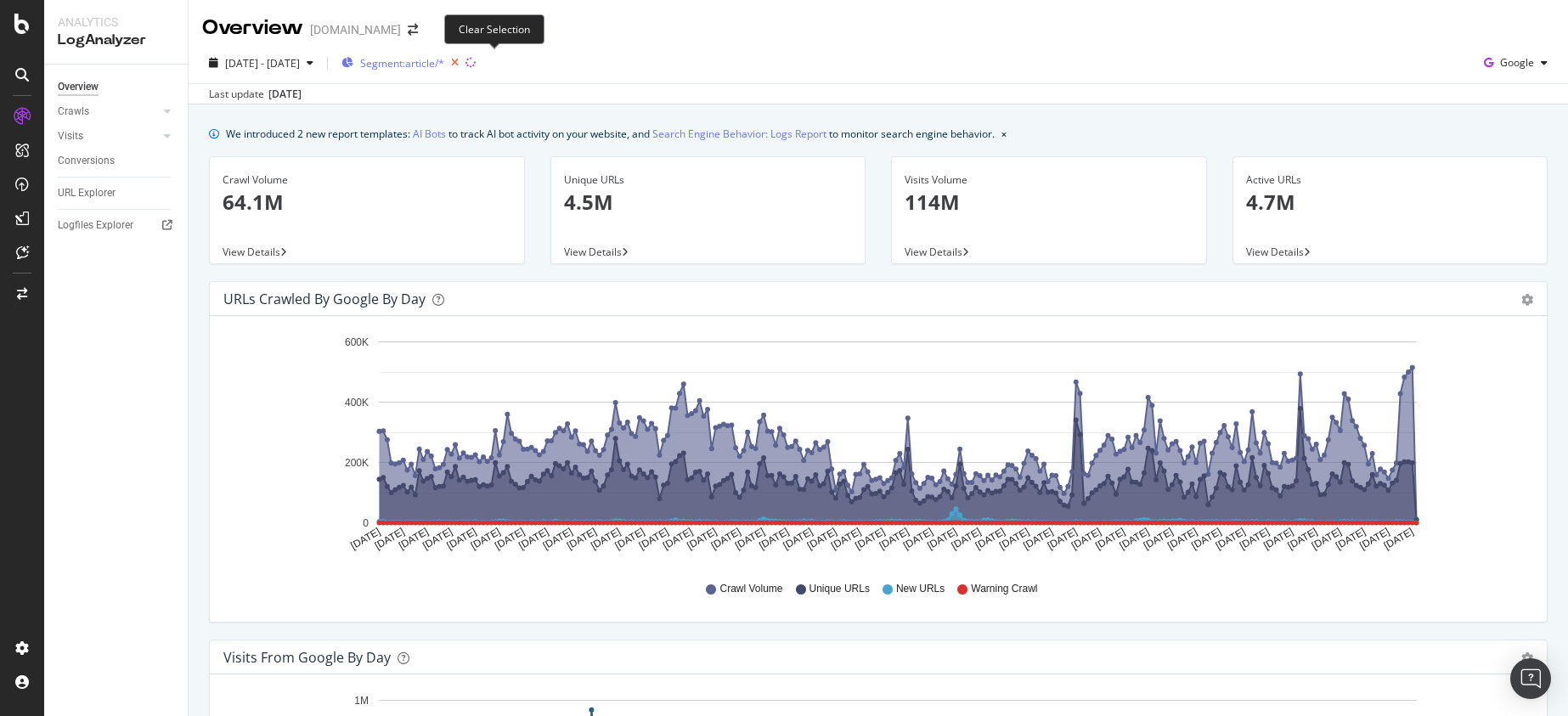
click at [465, 60] on icon "button" at bounding box center [455, 62] width 21 height 24
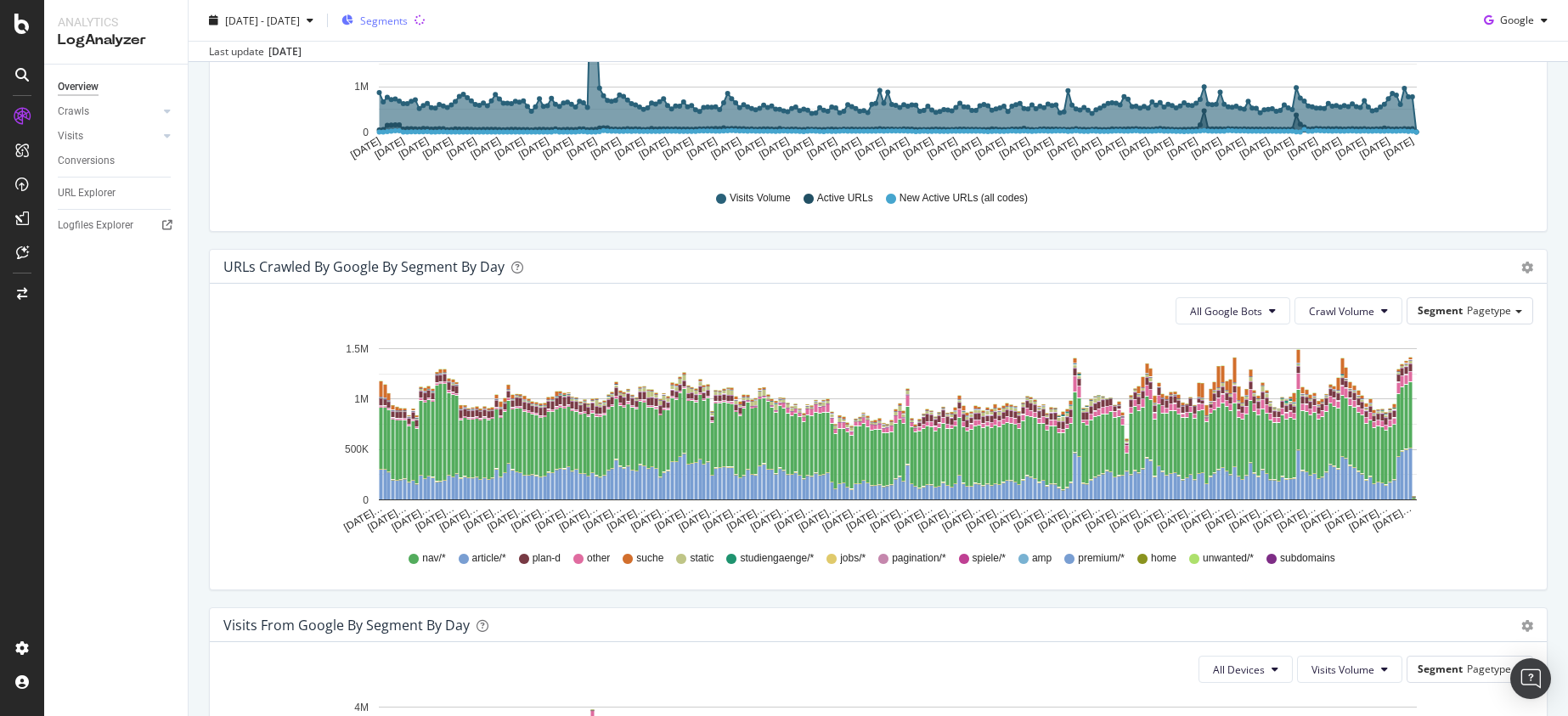
scroll to position [766, 0]
